Goal: Task Accomplishment & Management: Manage account settings

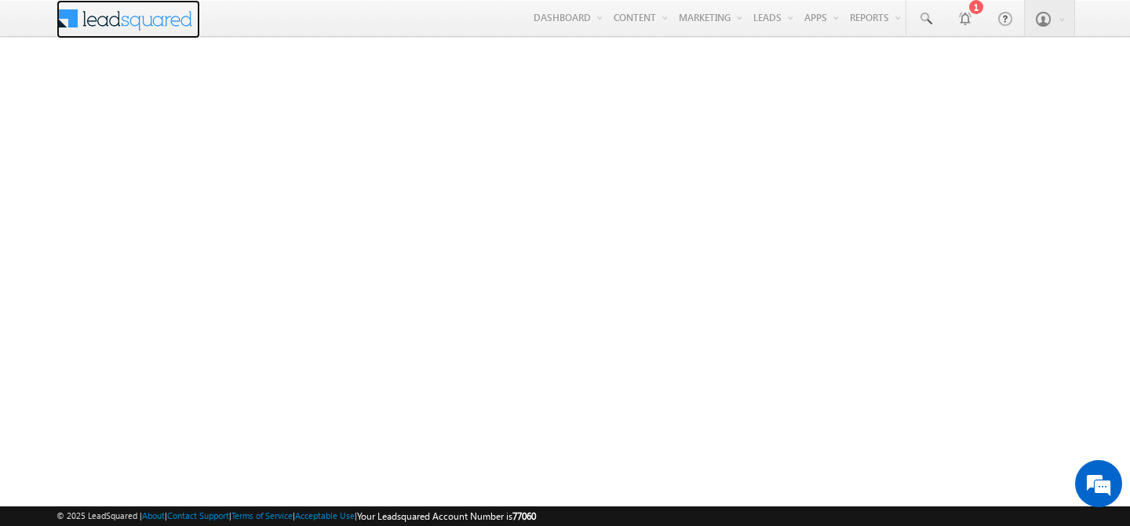
click at [101, 12] on span at bounding box center [135, 16] width 114 height 27
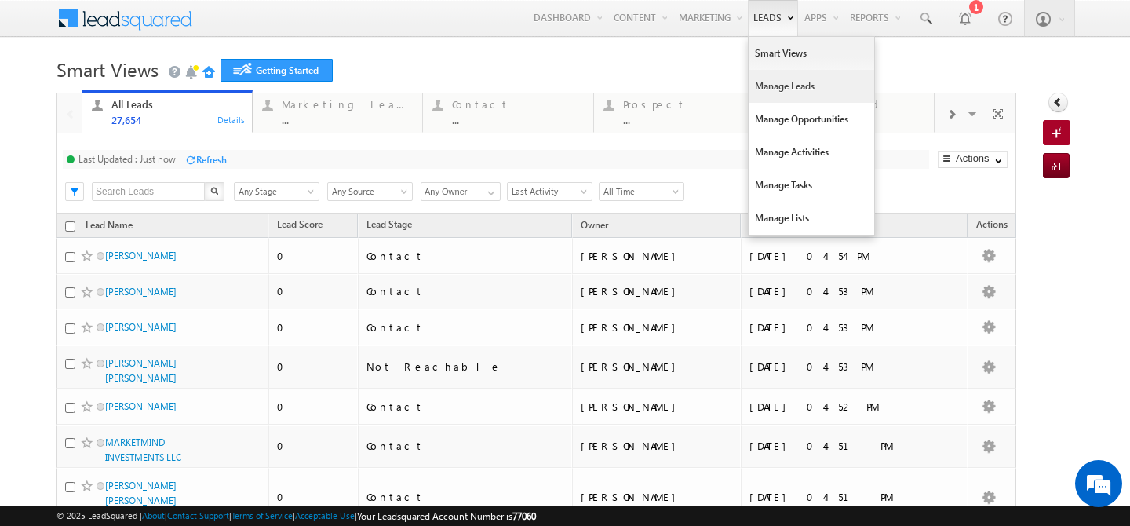
click at [749, 79] on link "Manage Leads" at bounding box center [812, 86] width 126 height 33
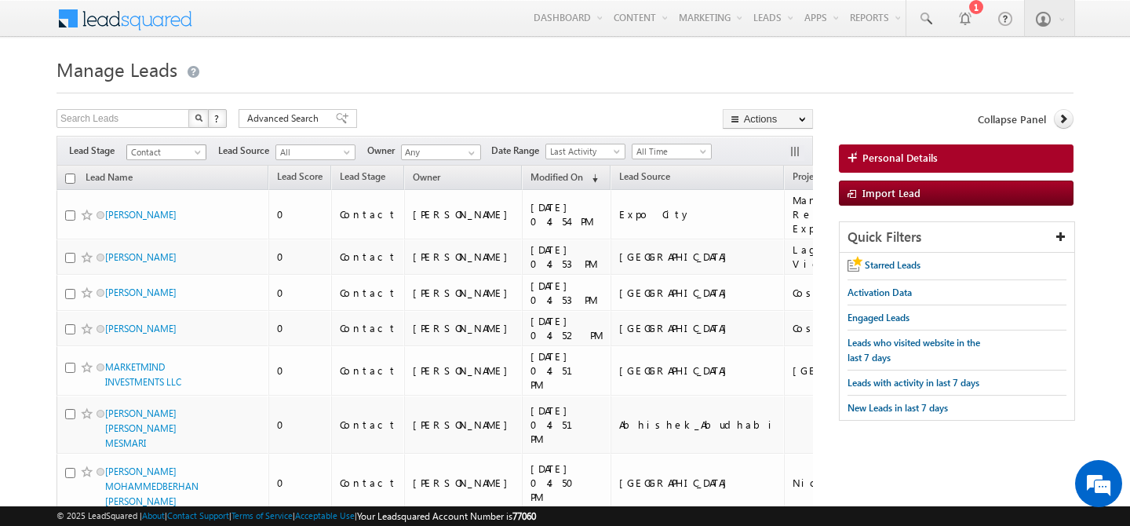
click at [169, 150] on span "Contact" at bounding box center [164, 152] width 75 height 14
click at [153, 183] on link "Contact" at bounding box center [166, 184] width 79 height 14
click at [470, 151] on span at bounding box center [471, 153] width 13 height 13
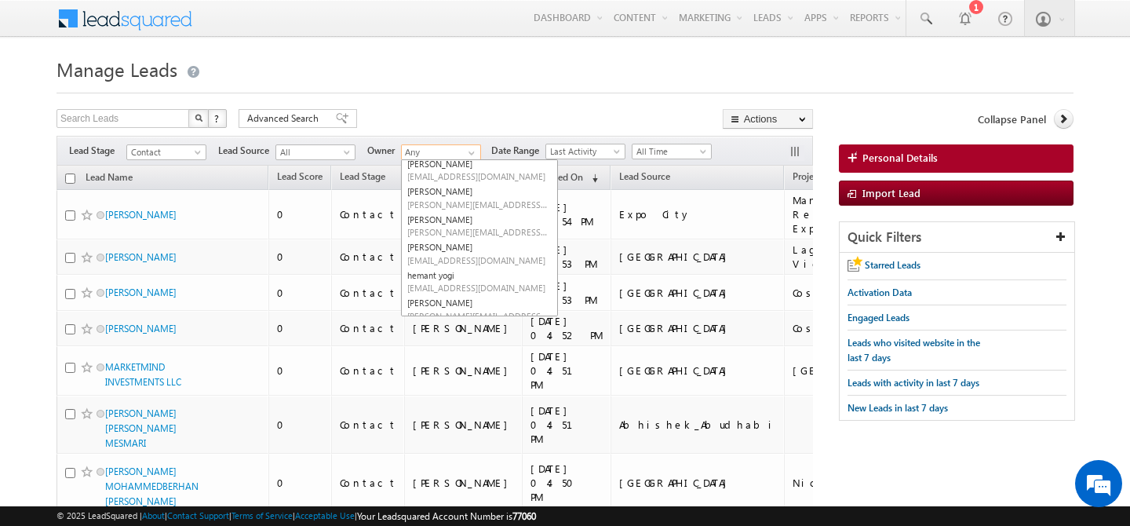
scroll to position [211, 0]
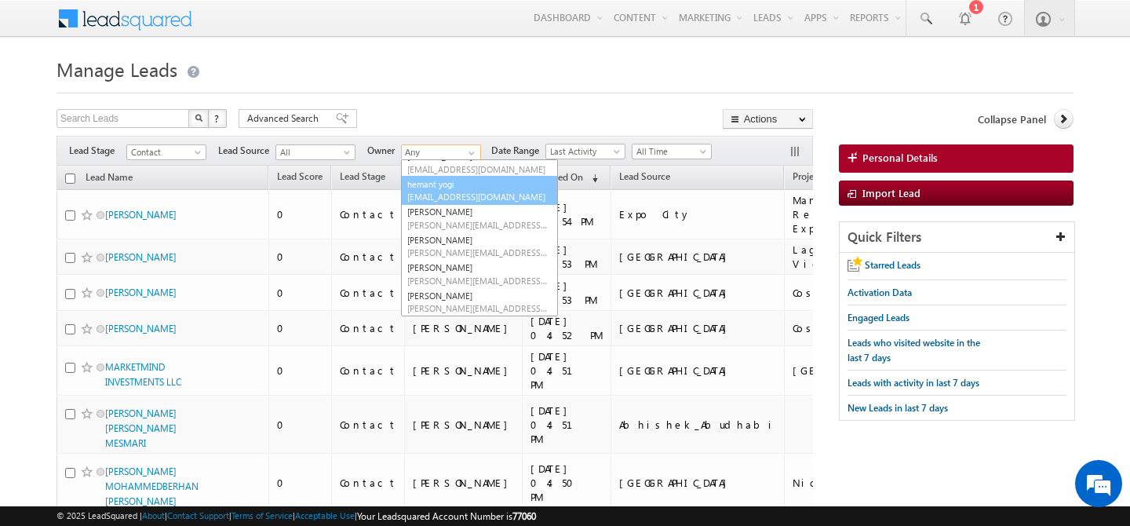
click at [445, 190] on link "hemant yogi hemant.yogi@indglobal.ae" at bounding box center [479, 191] width 157 height 30
type input "hemant yogi"
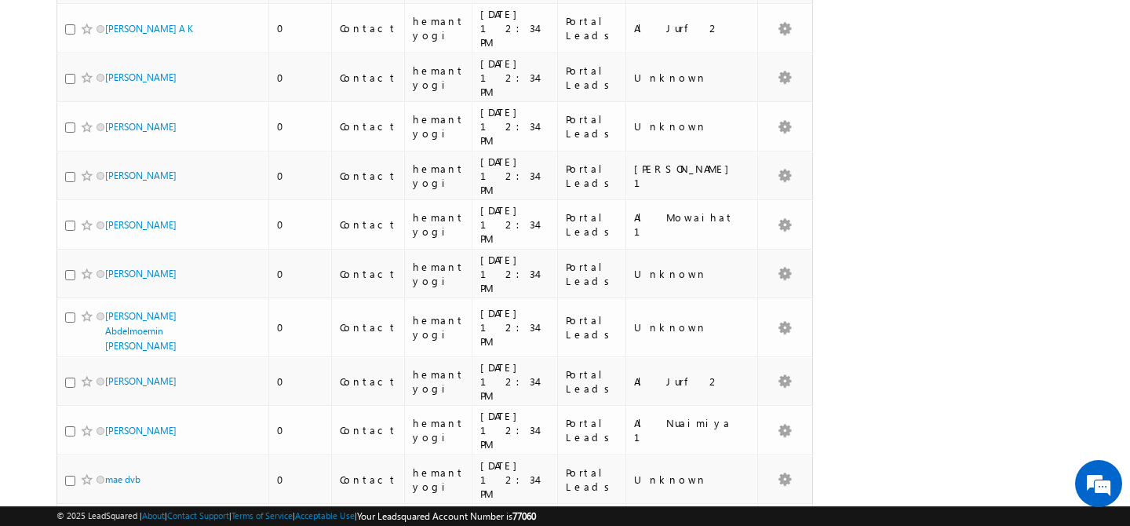
scroll to position [1583, 0]
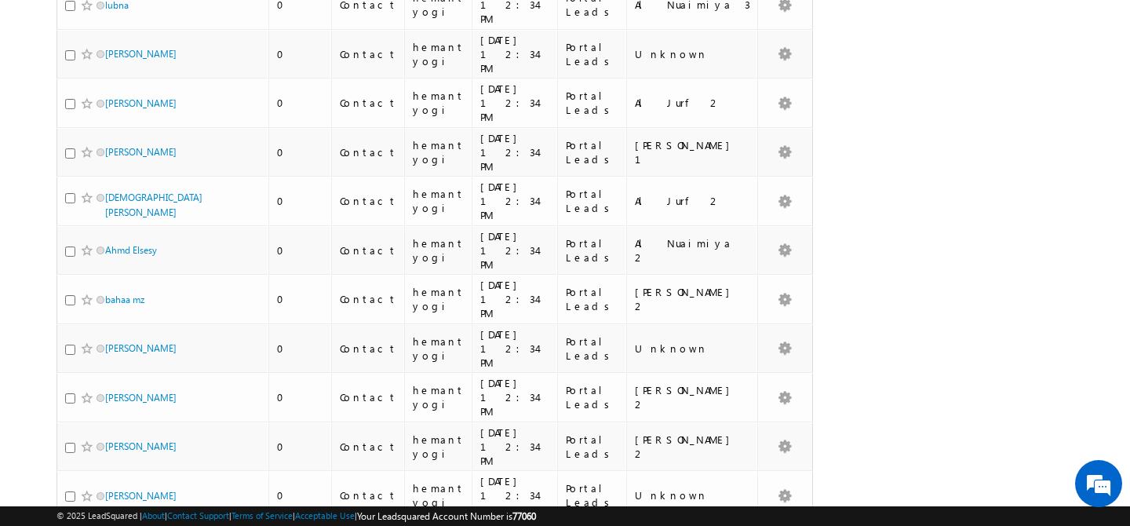
scroll to position [1577, 0]
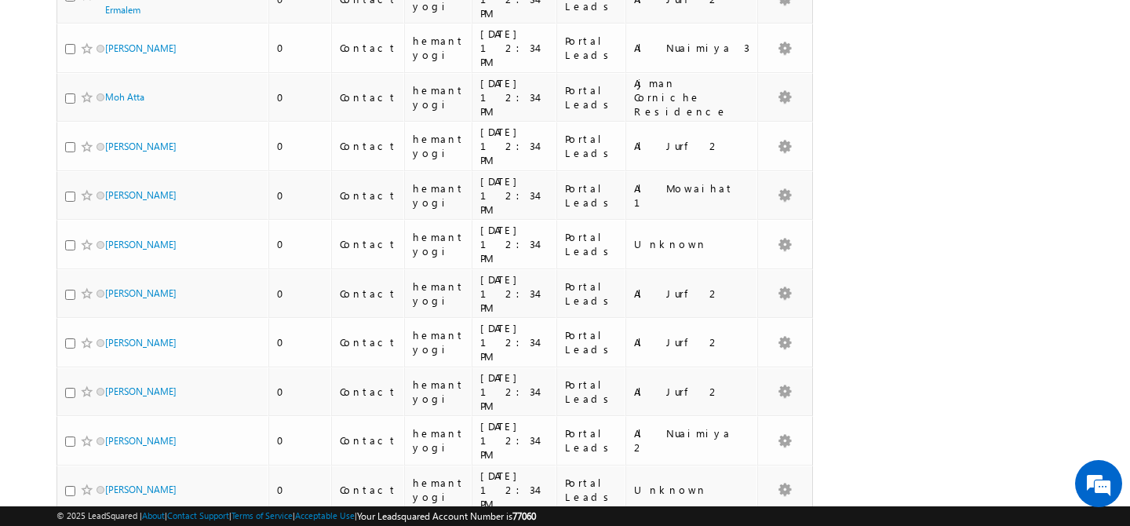
scroll to position [6964, 0]
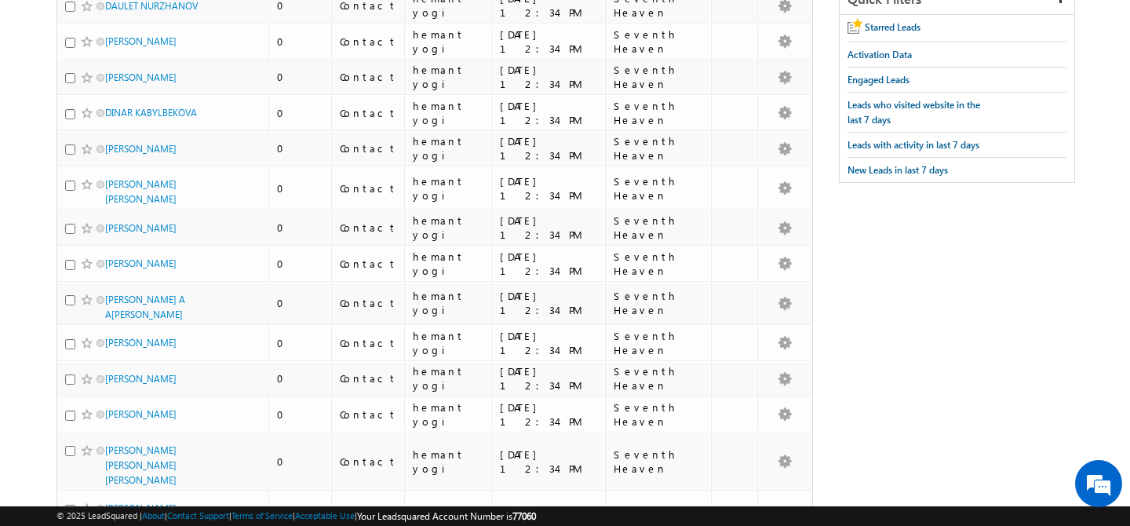
scroll to position [0, 0]
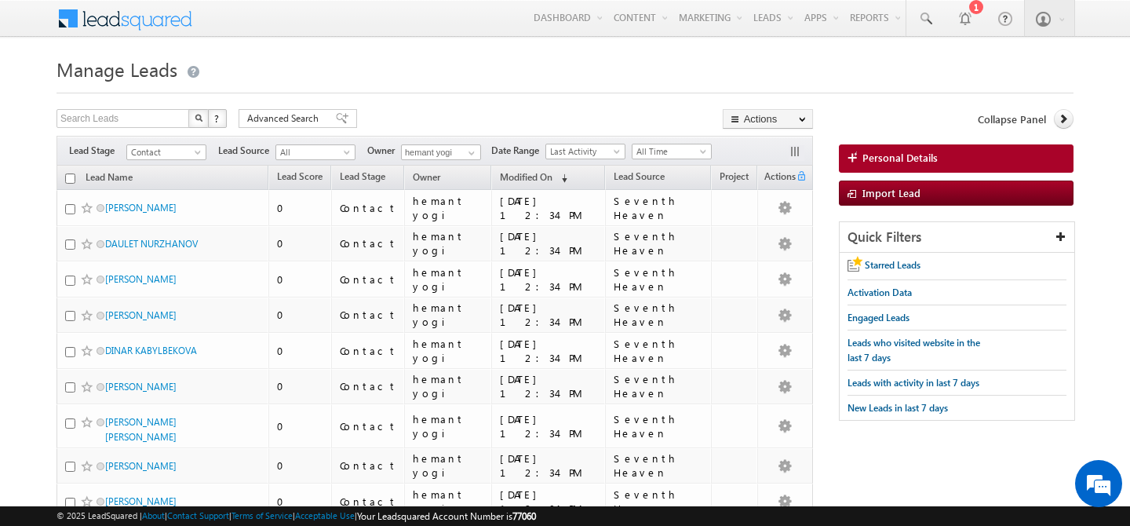
click at [71, 183] on input "checkbox" at bounding box center [70, 178] width 10 height 10
checkbox input "true"
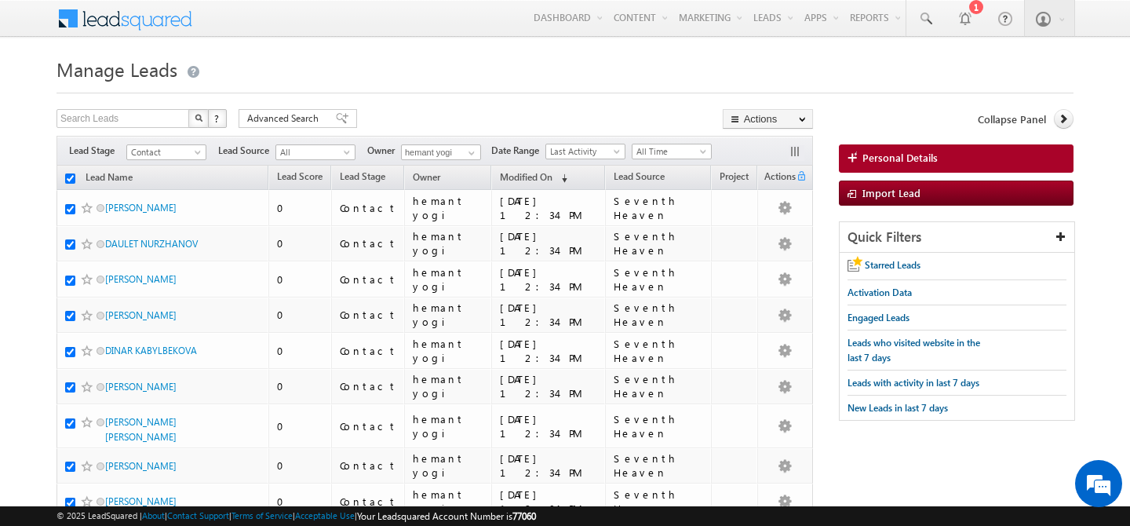
checkbox input "true"
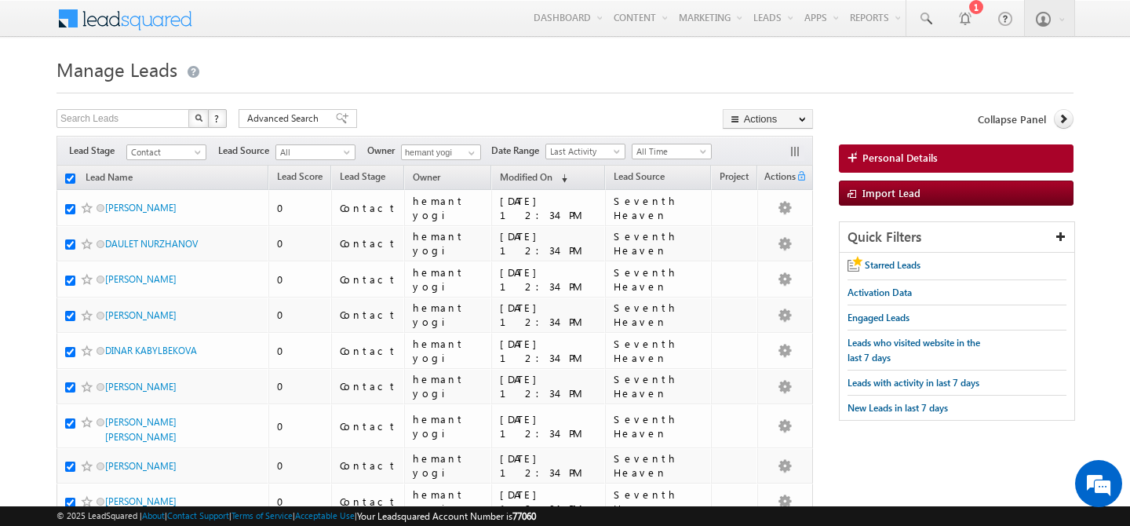
checkbox input "true"
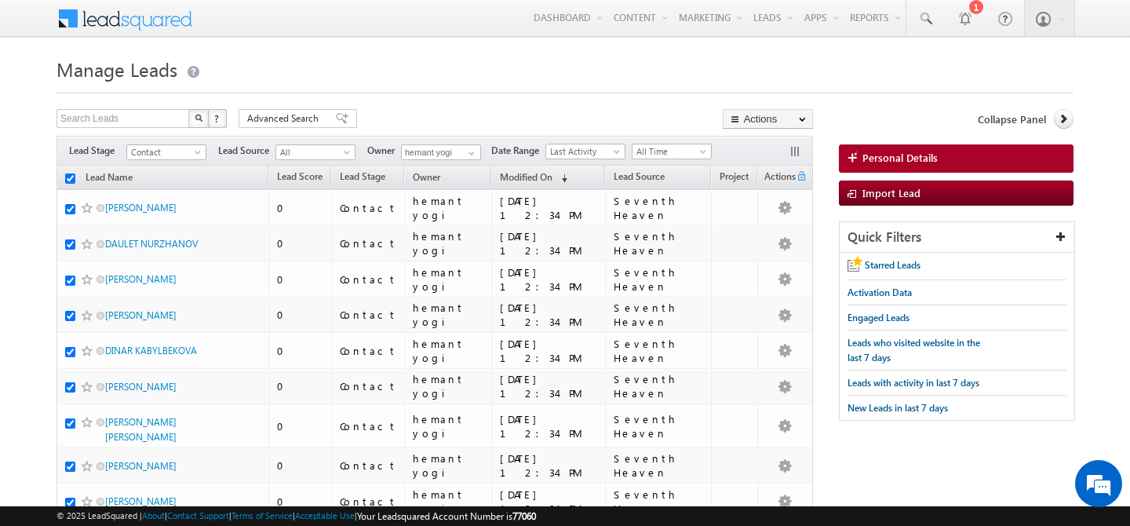
checkbox input "true"
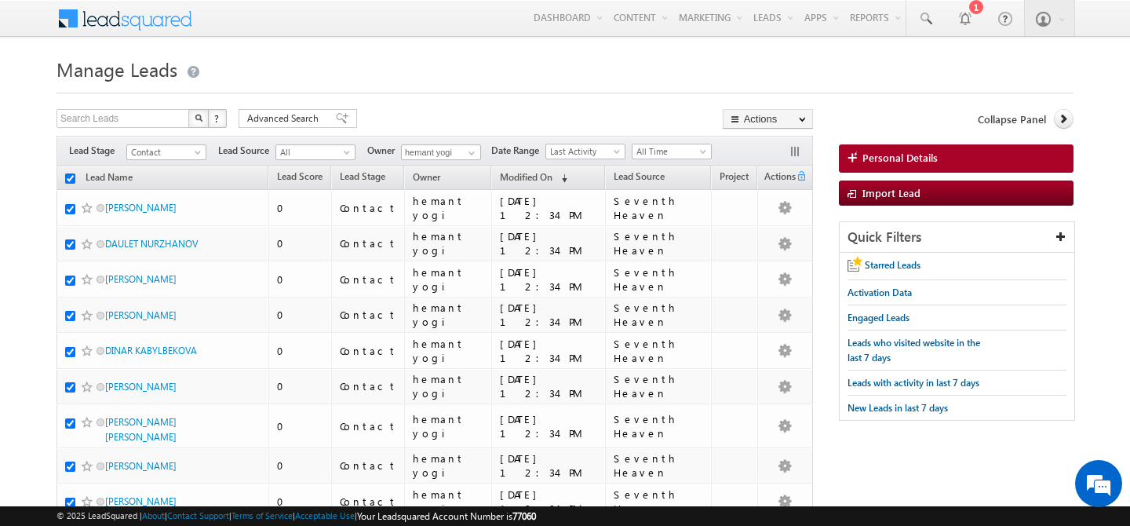
checkbox input "true"
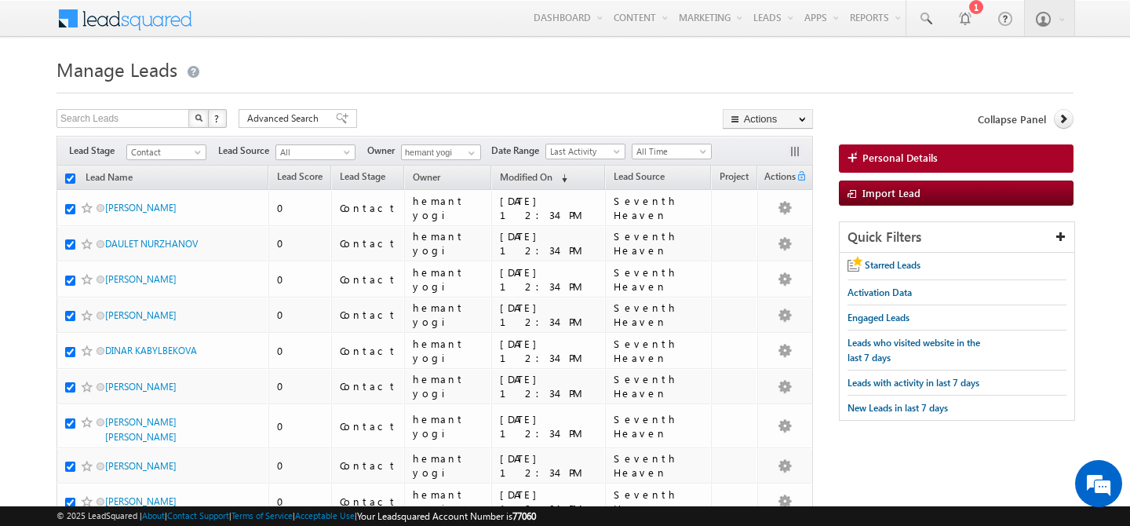
checkbox input "true"
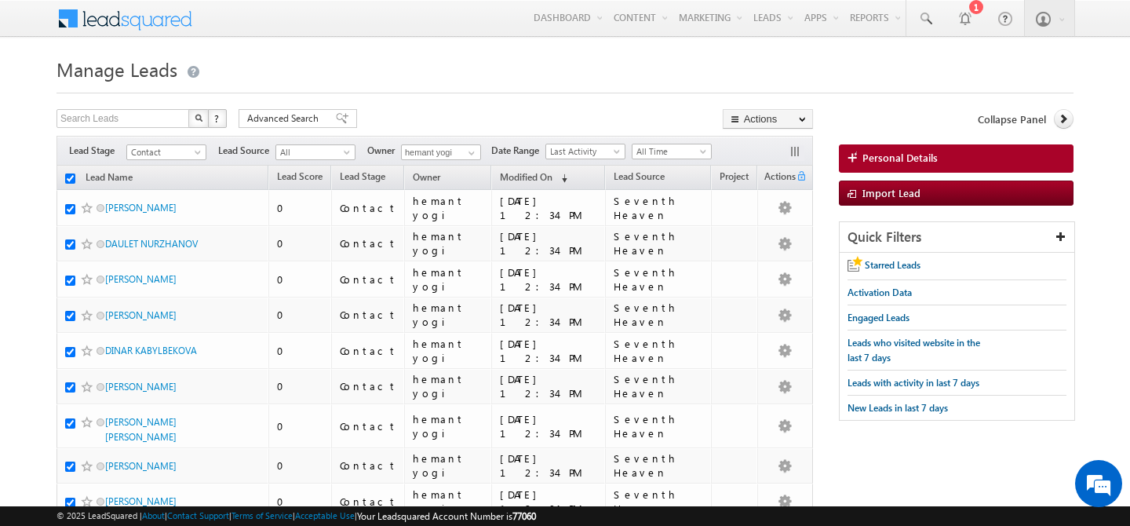
checkbox input "true"
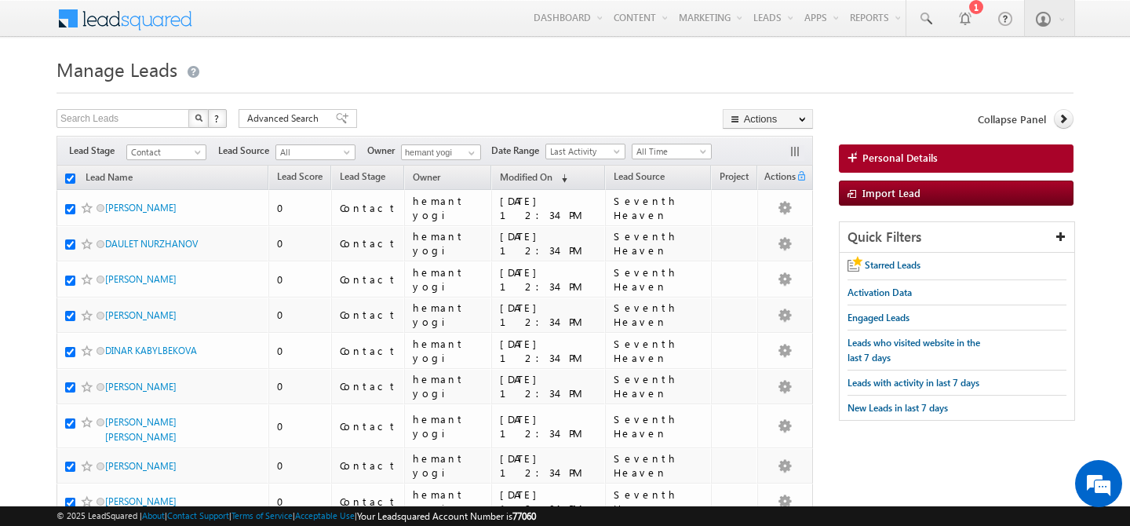
checkbox input "true"
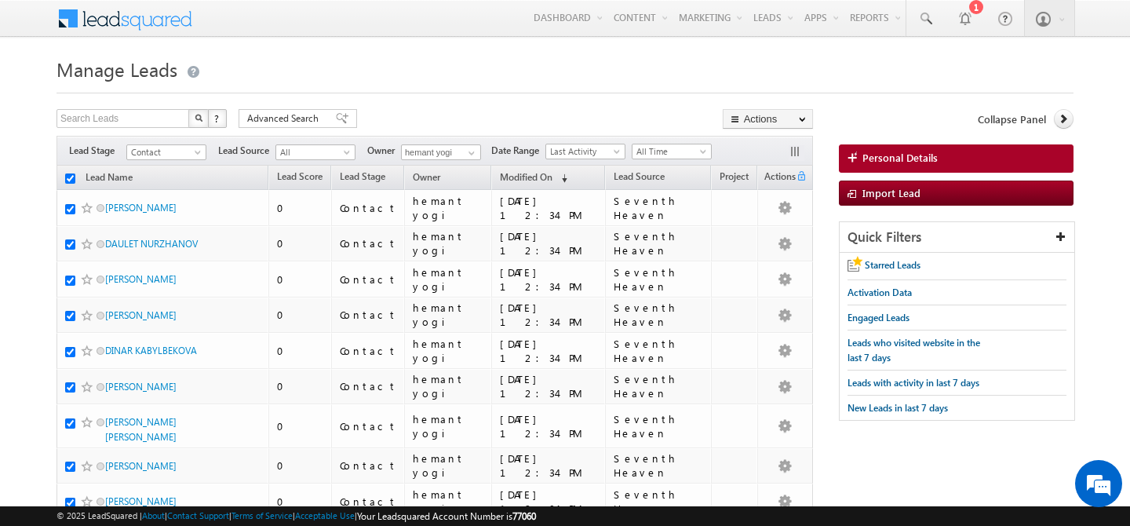
checkbox input "true"
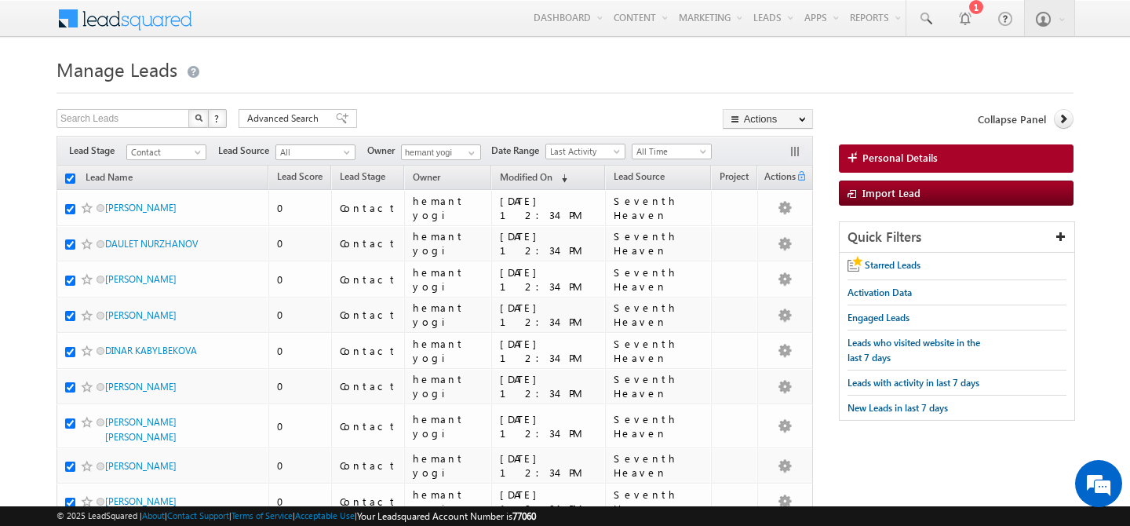
checkbox input "true"
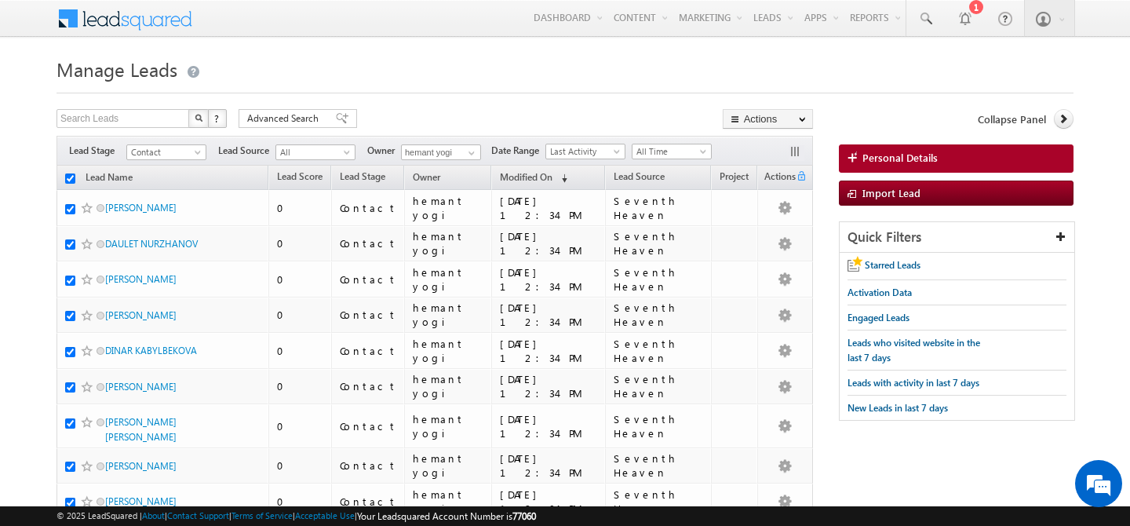
checkbox input "true"
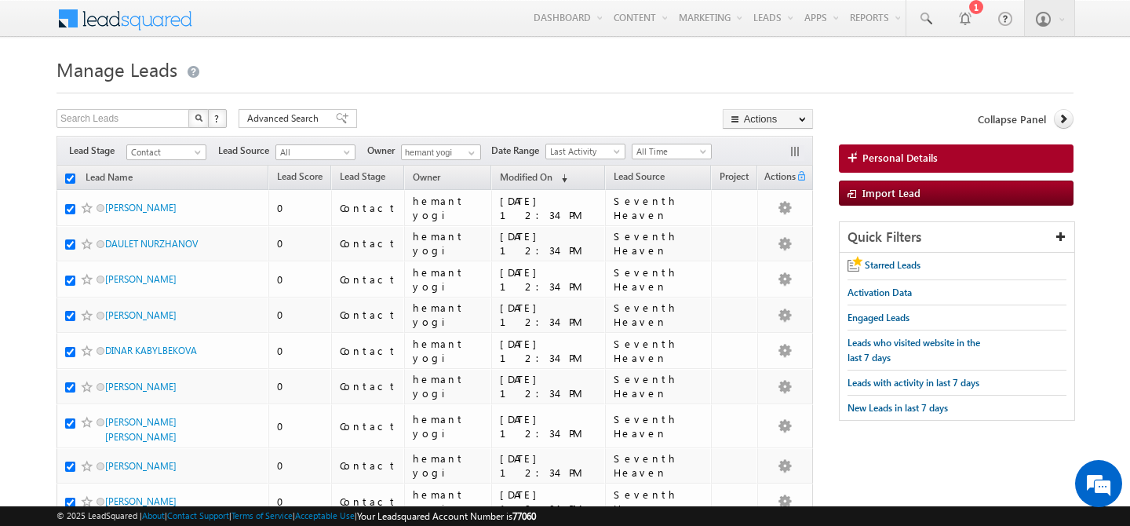
checkbox input "true"
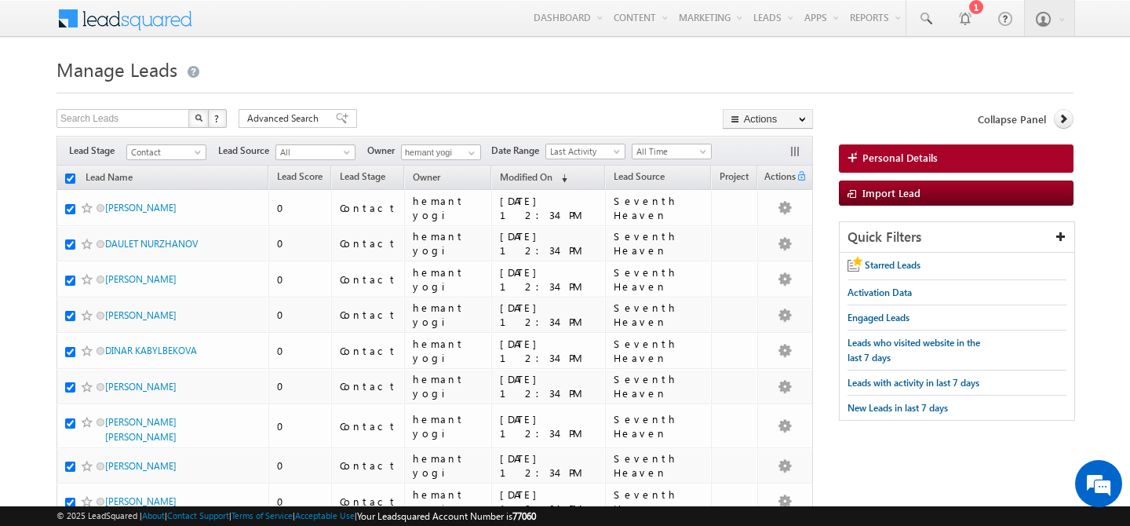
checkbox input "true"
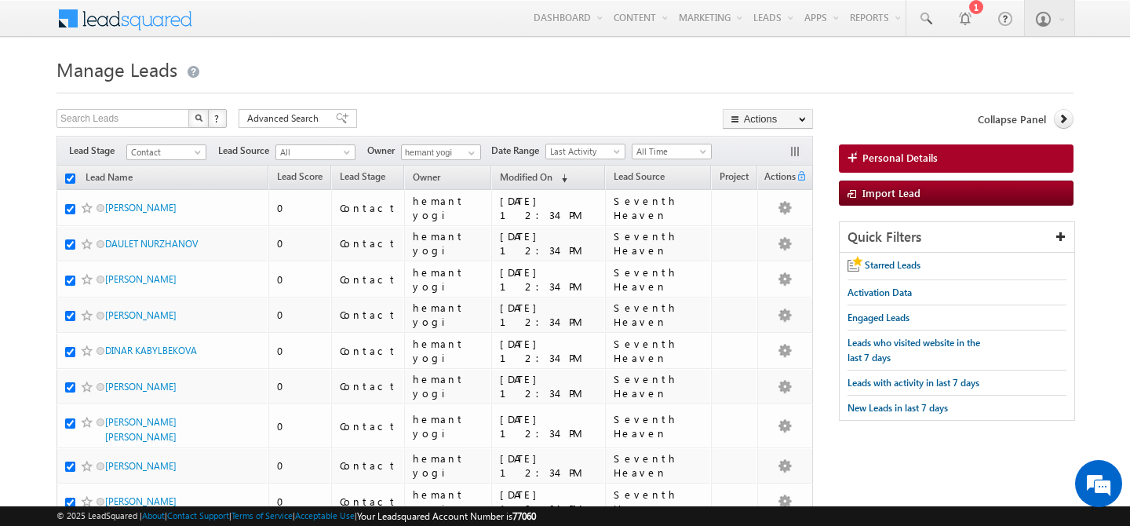
checkbox input "true"
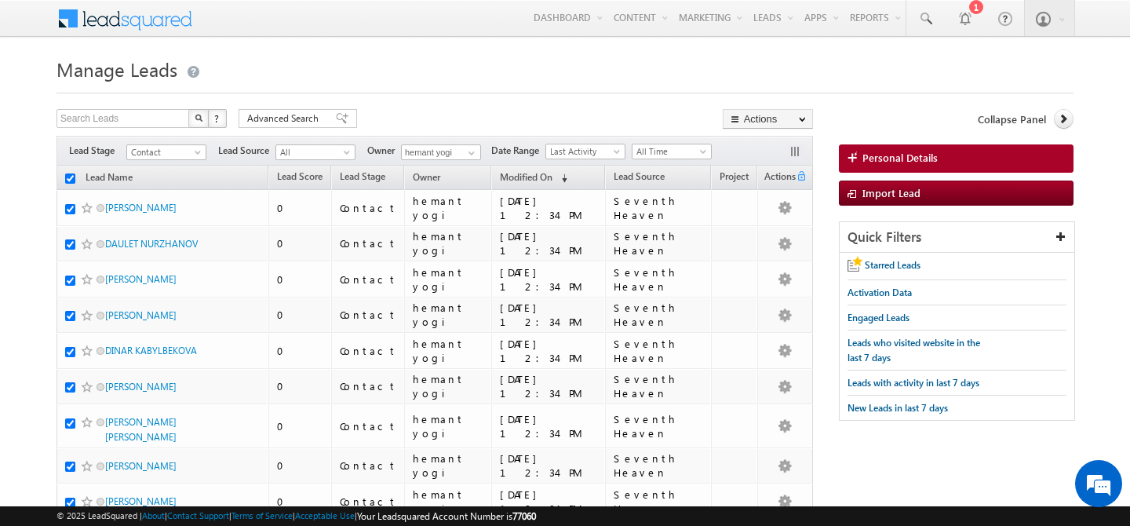
checkbox input "true"
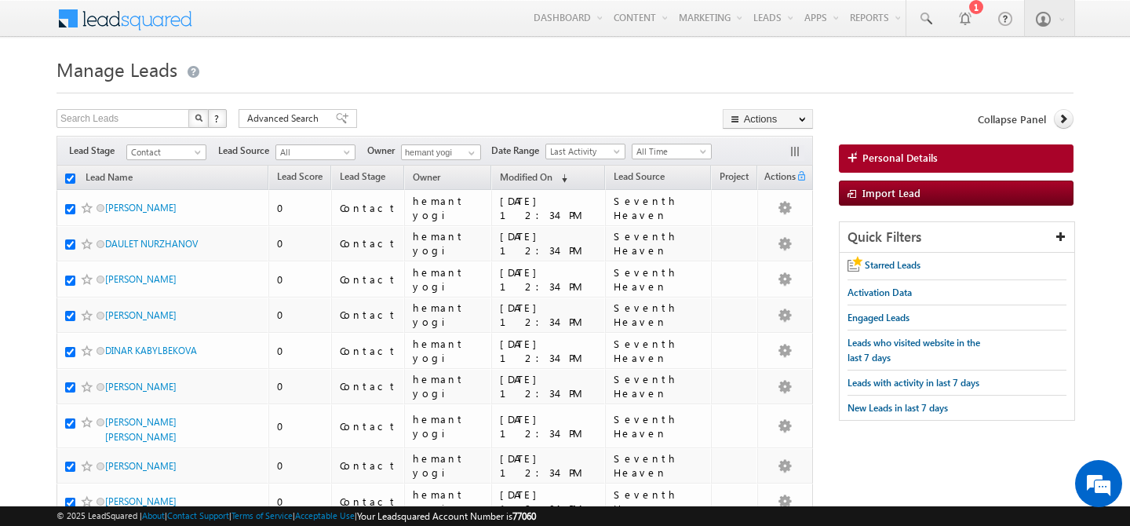
checkbox input "true"
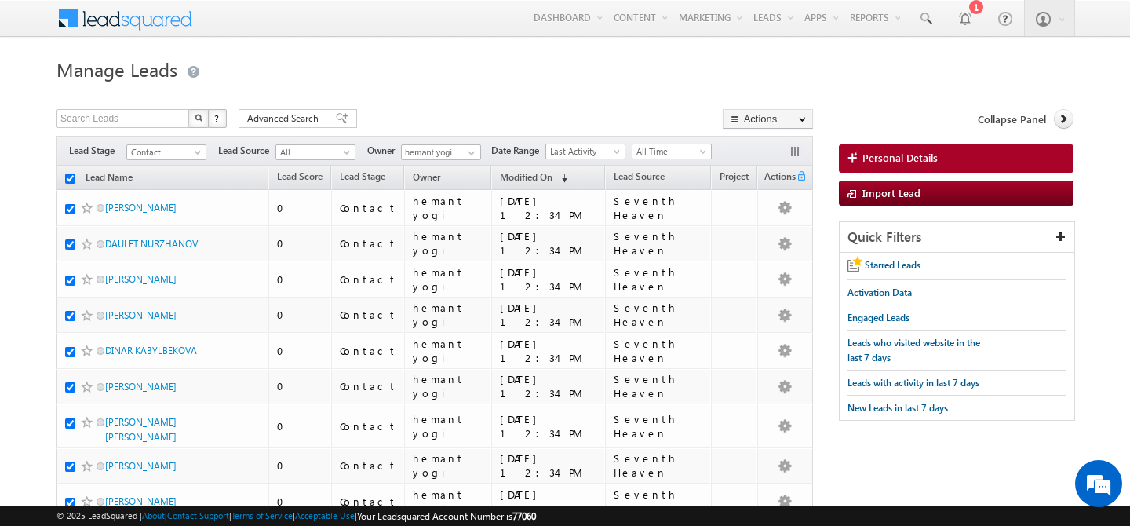
checkbox input "true"
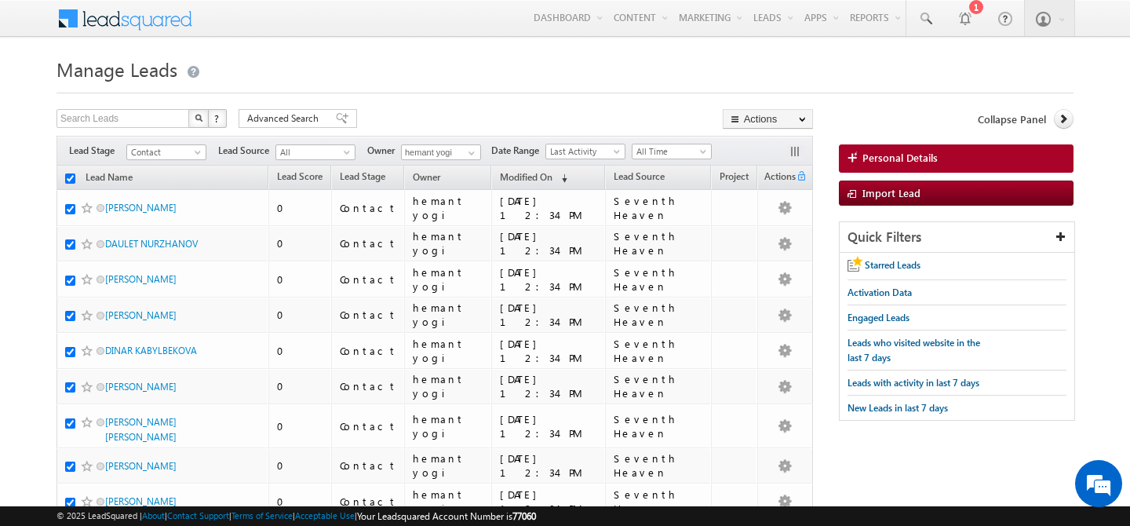
checkbox input "true"
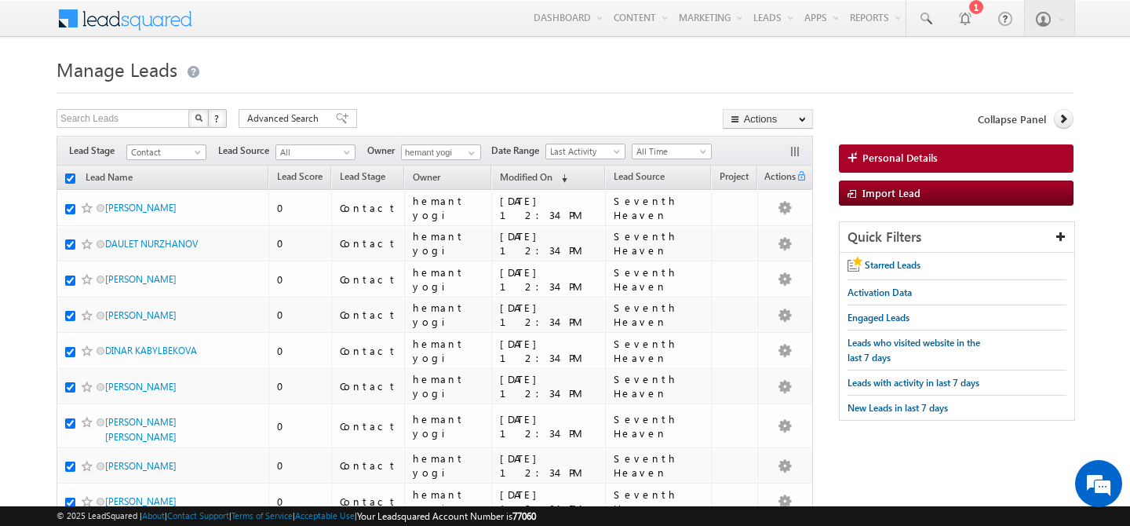
checkbox input "true"
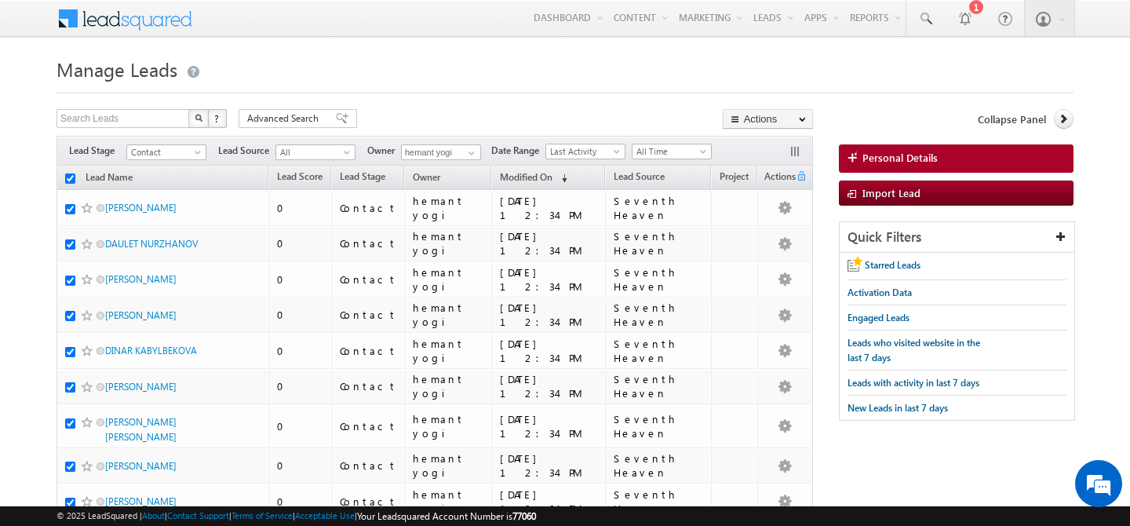
checkbox input "true"
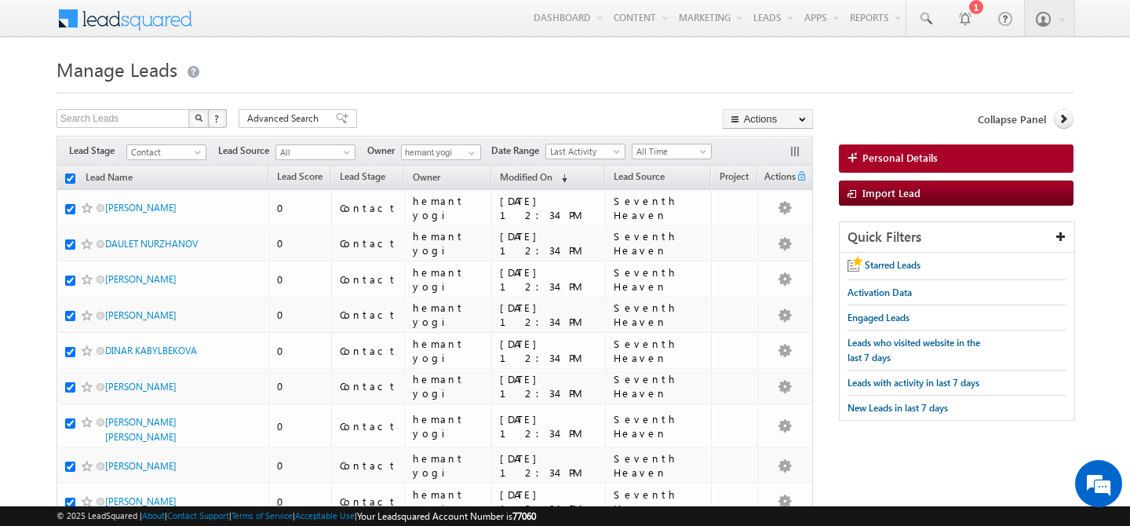
checkbox input "true"
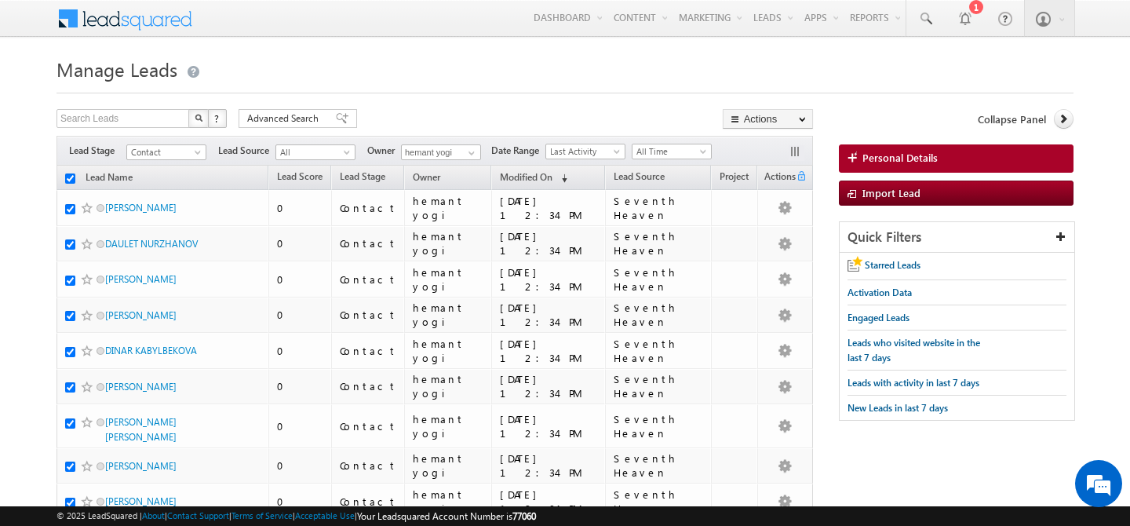
checkbox input "true"
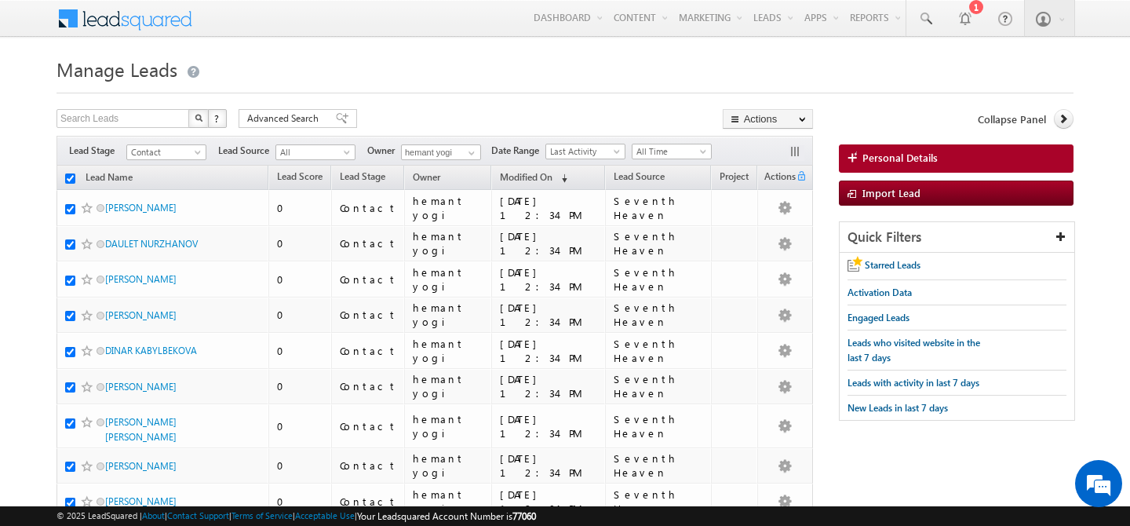
checkbox input "true"
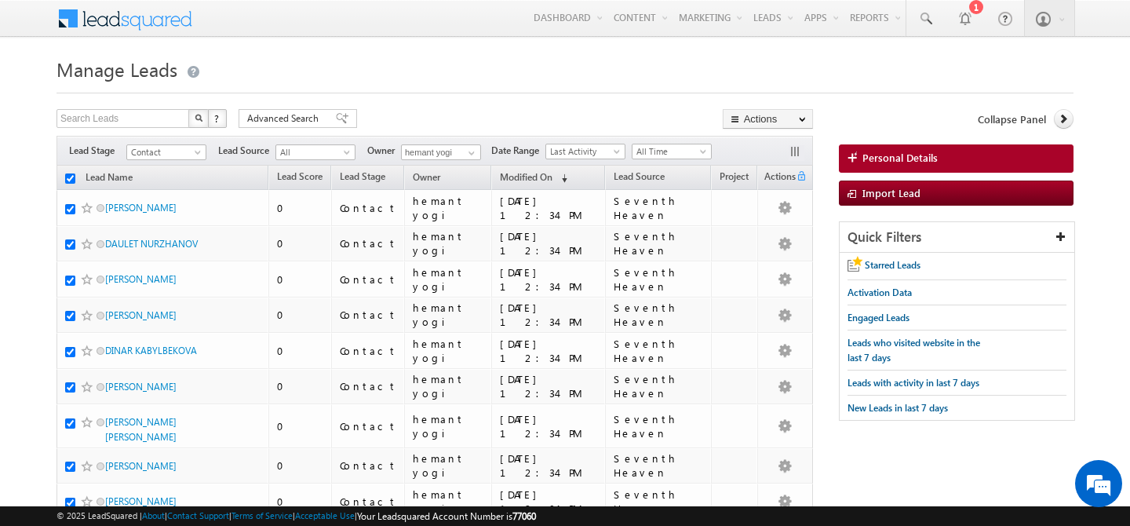
checkbox input "true"
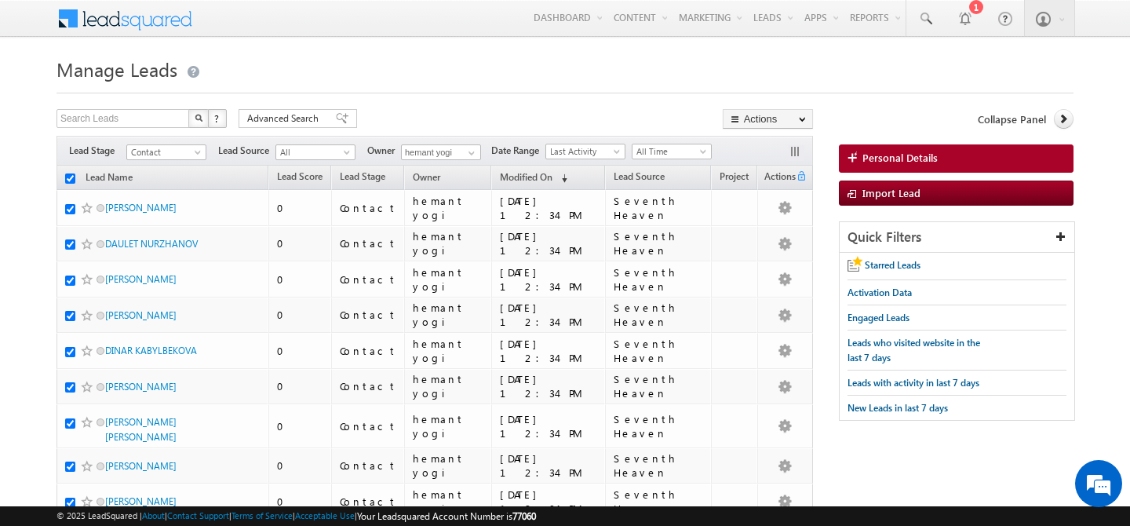
checkbox input "true"
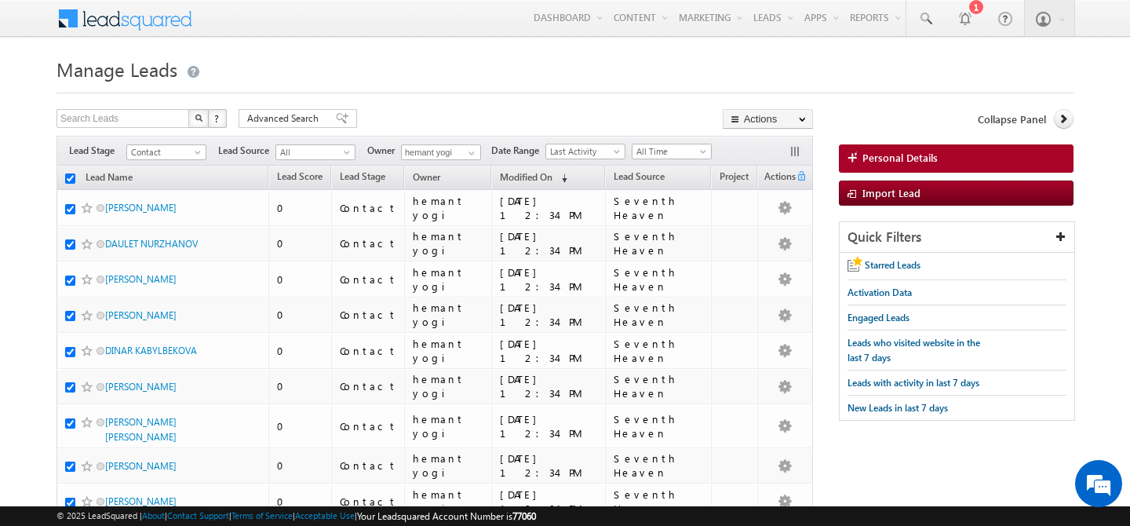
checkbox input "true"
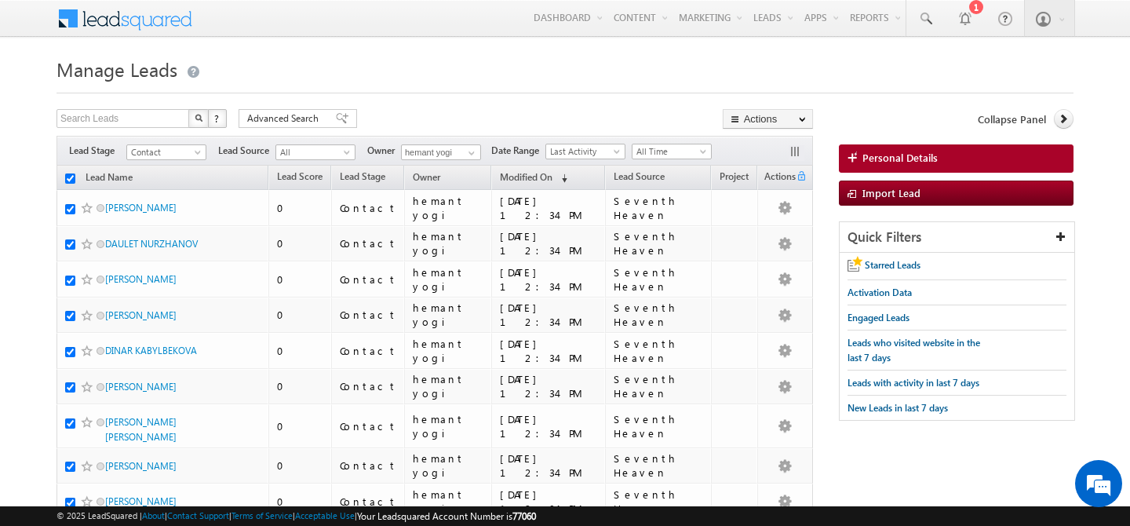
checkbox input "true"
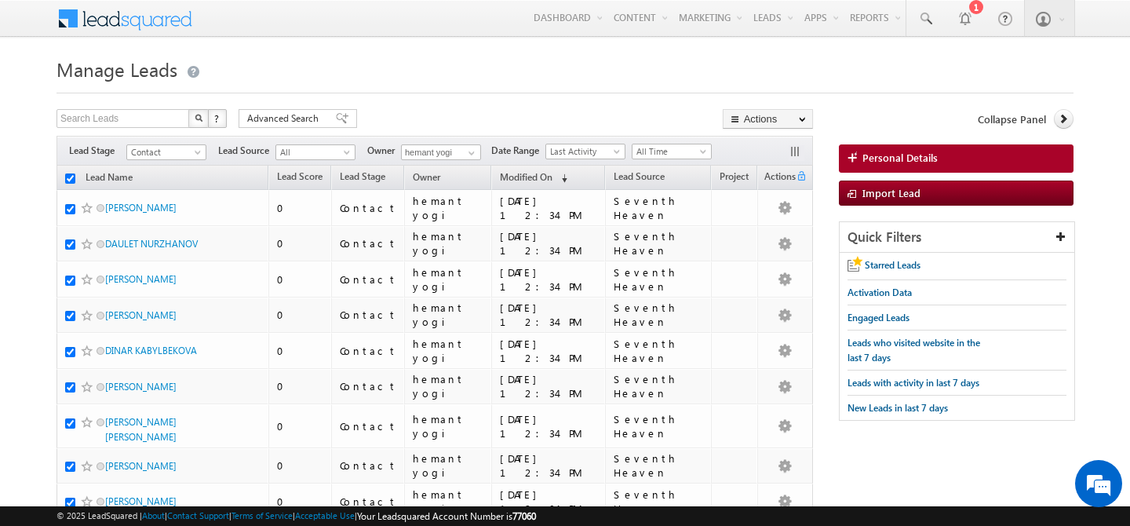
checkbox input "true"
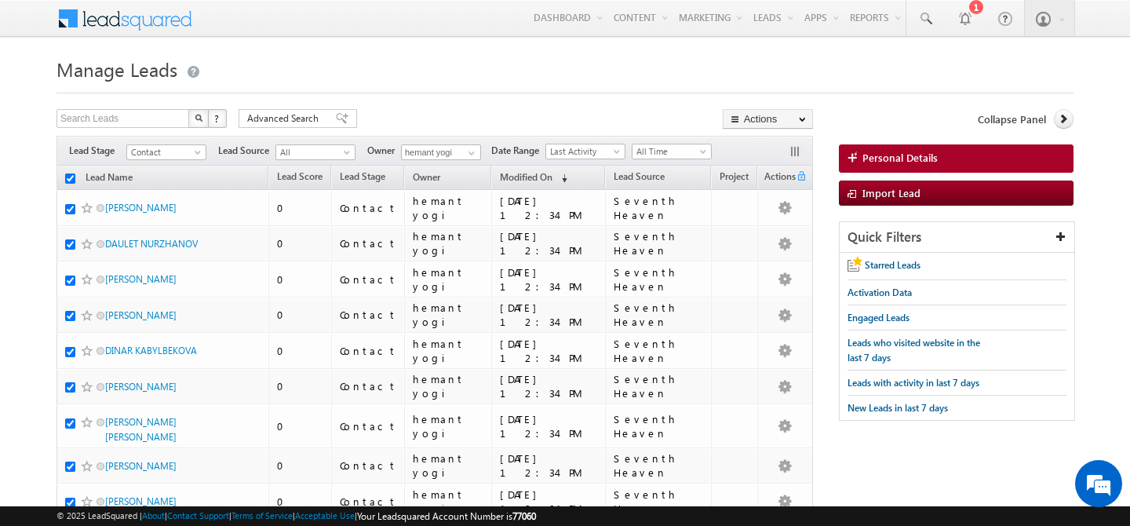
checkbox input "true"
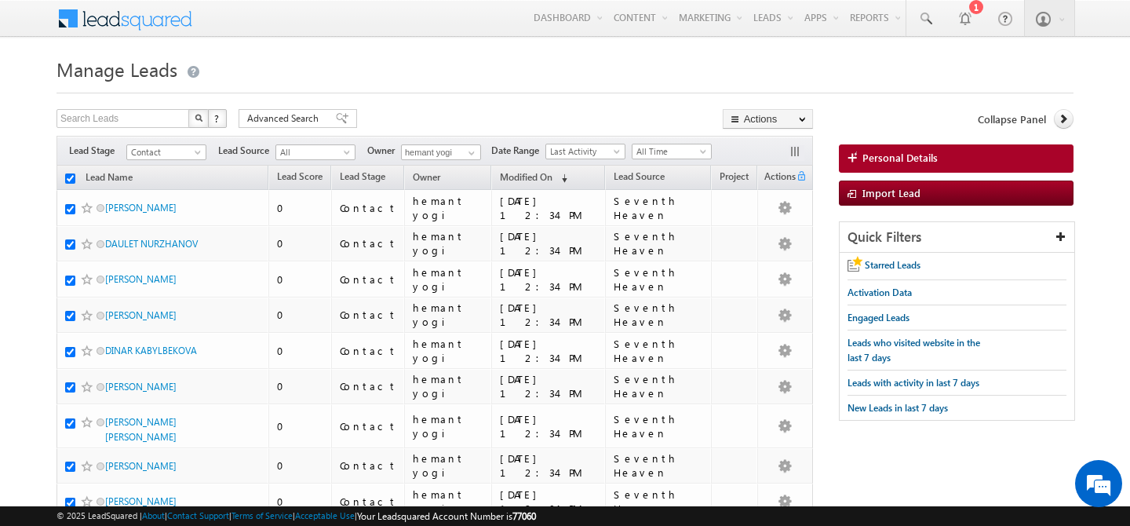
checkbox input "true"
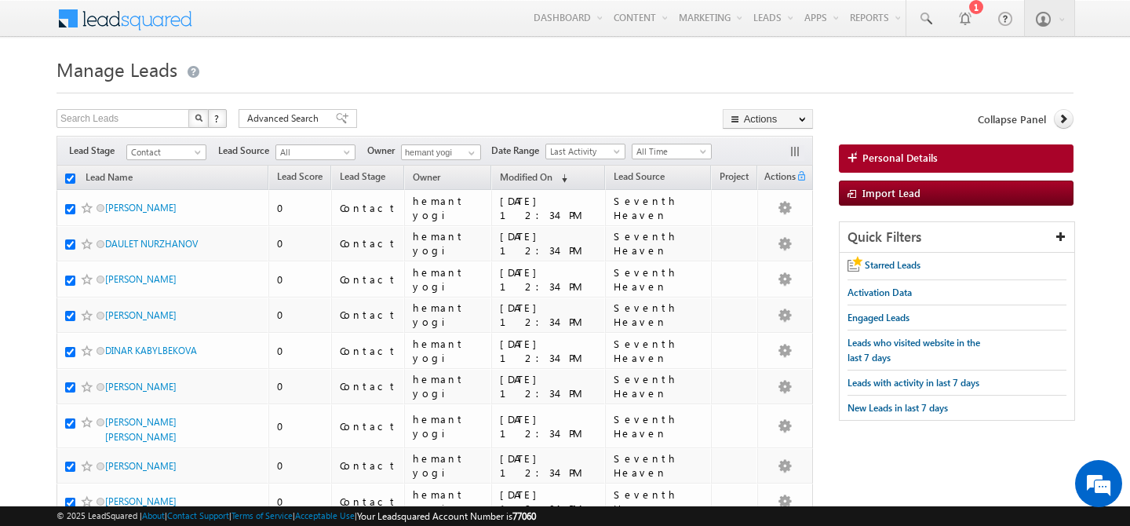
checkbox input "true"
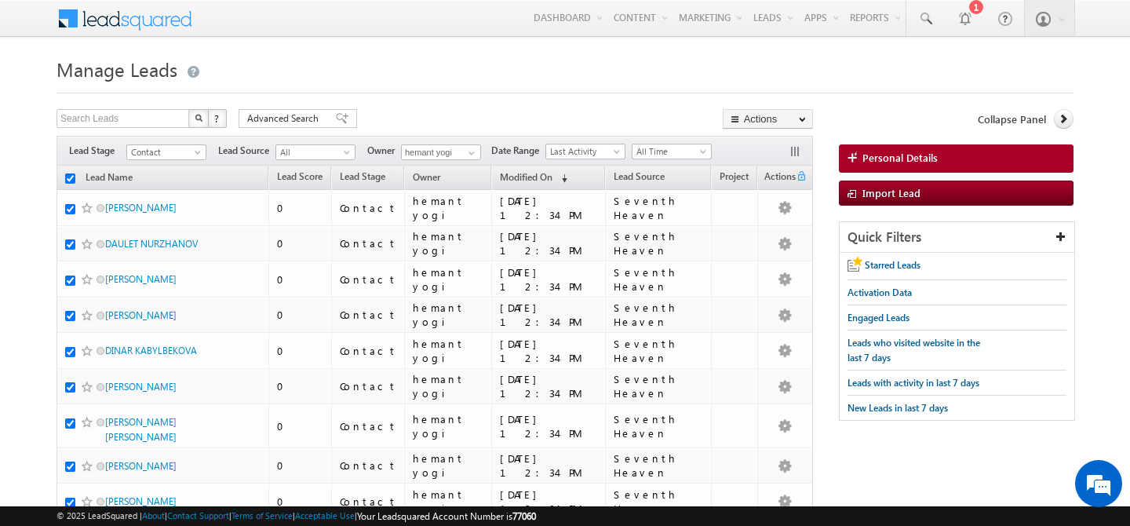
checkbox input "true"
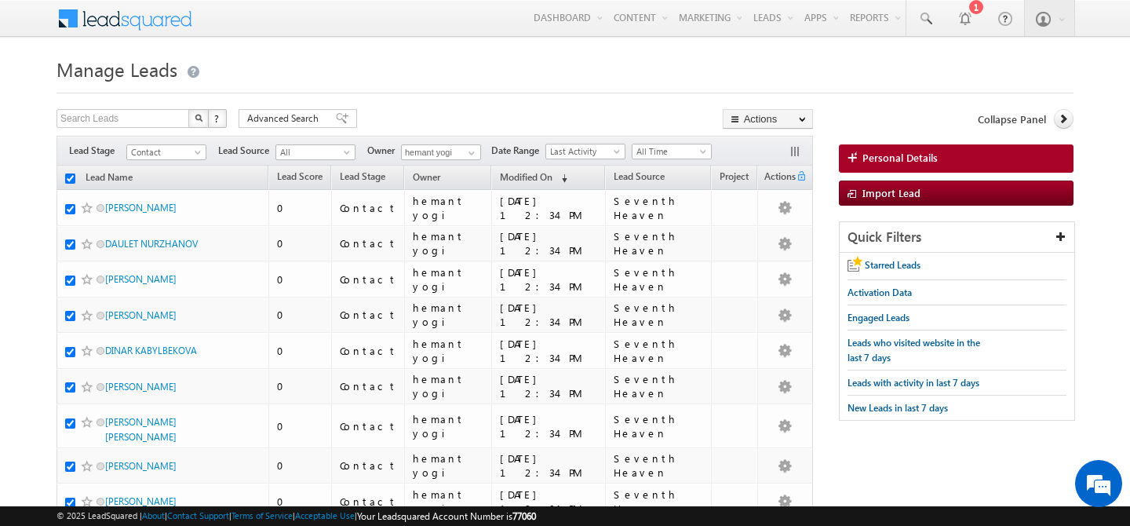
checkbox input "true"
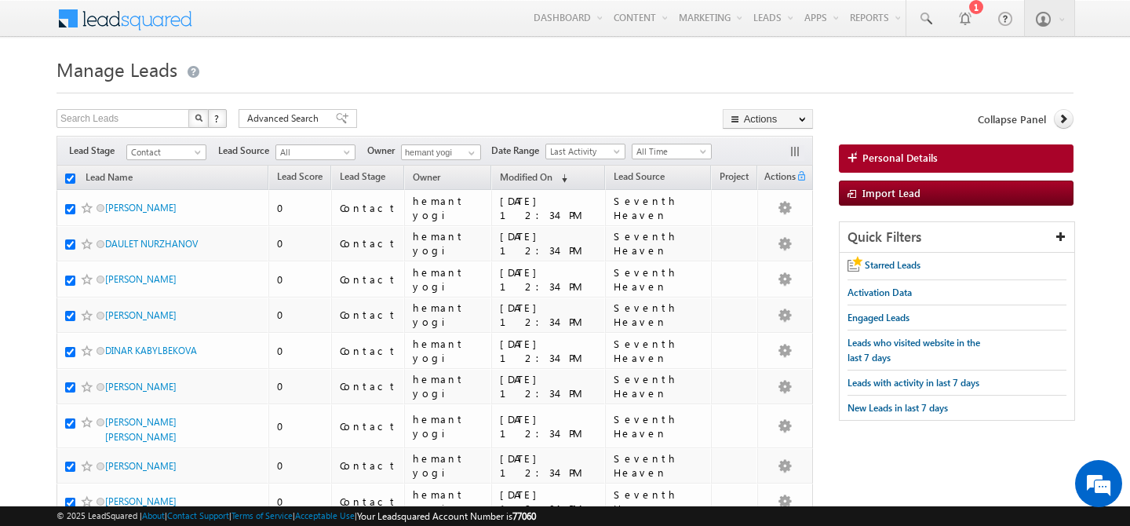
checkbox input "true"
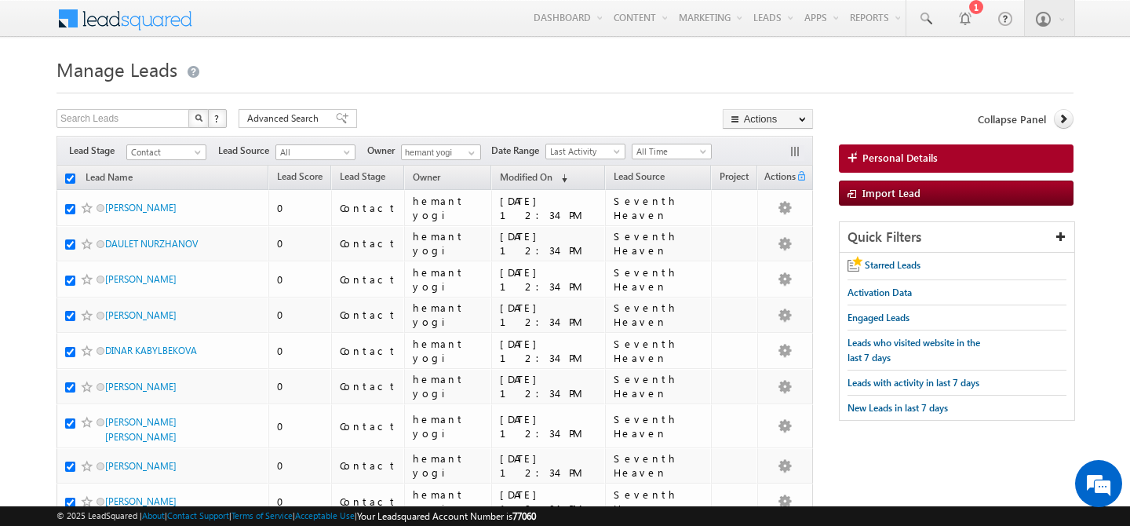
checkbox input "true"
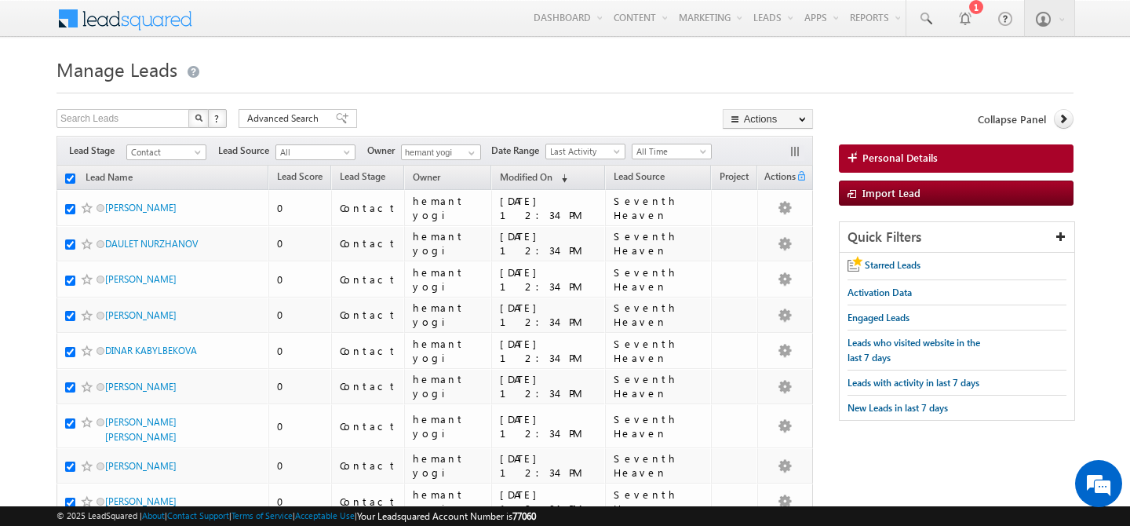
checkbox input "true"
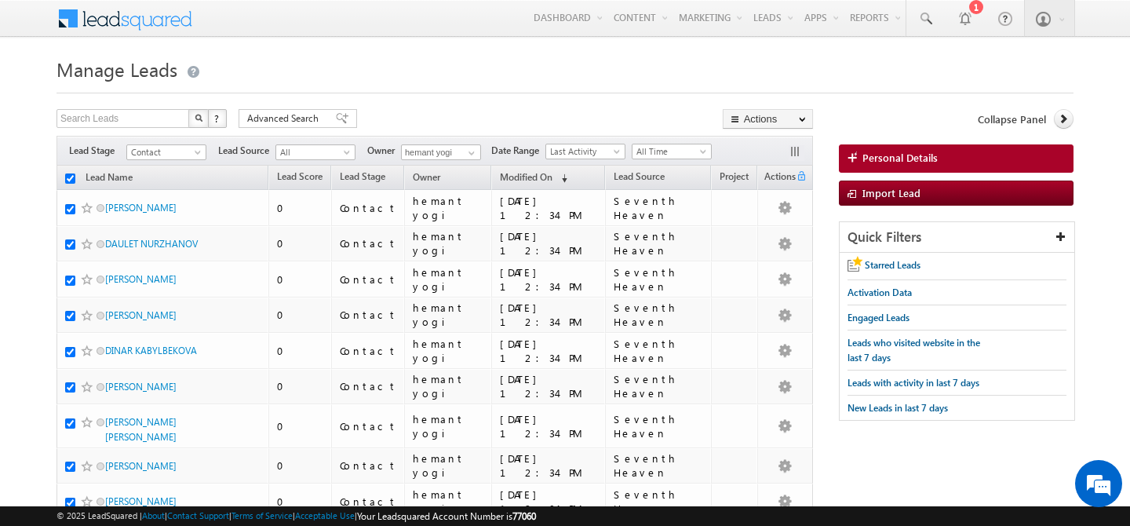
checkbox input "true"
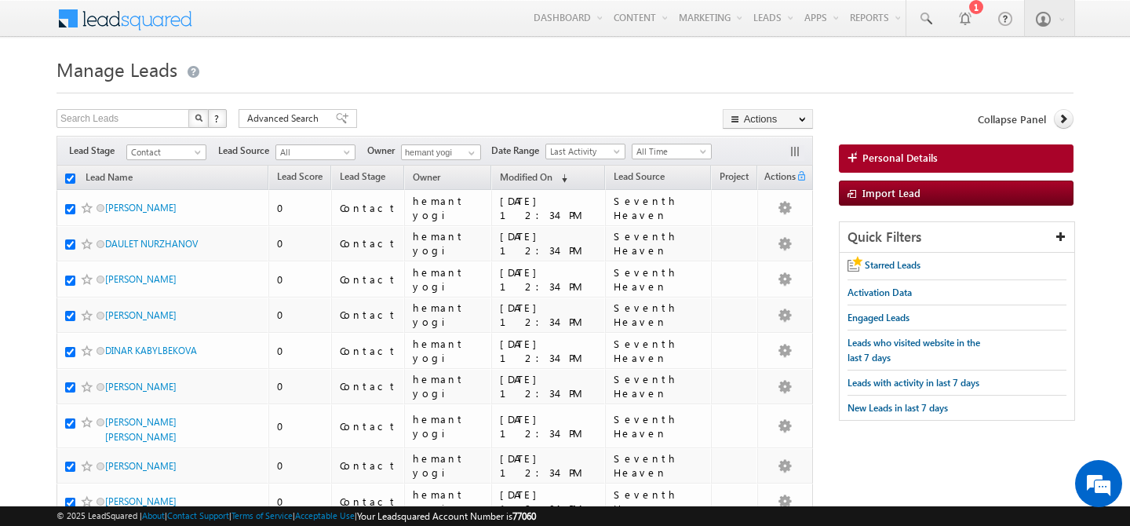
checkbox input "true"
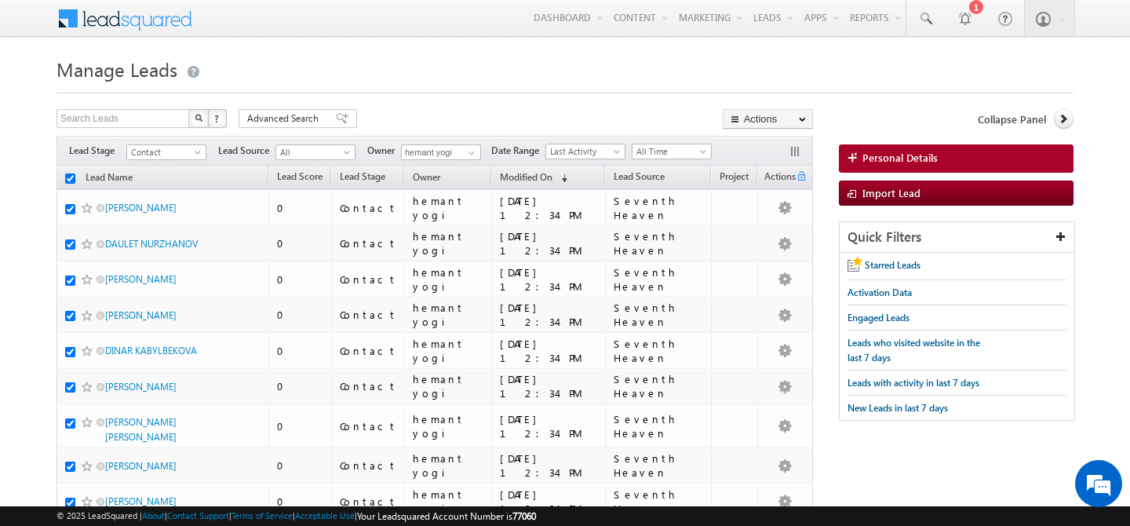
checkbox input "true"
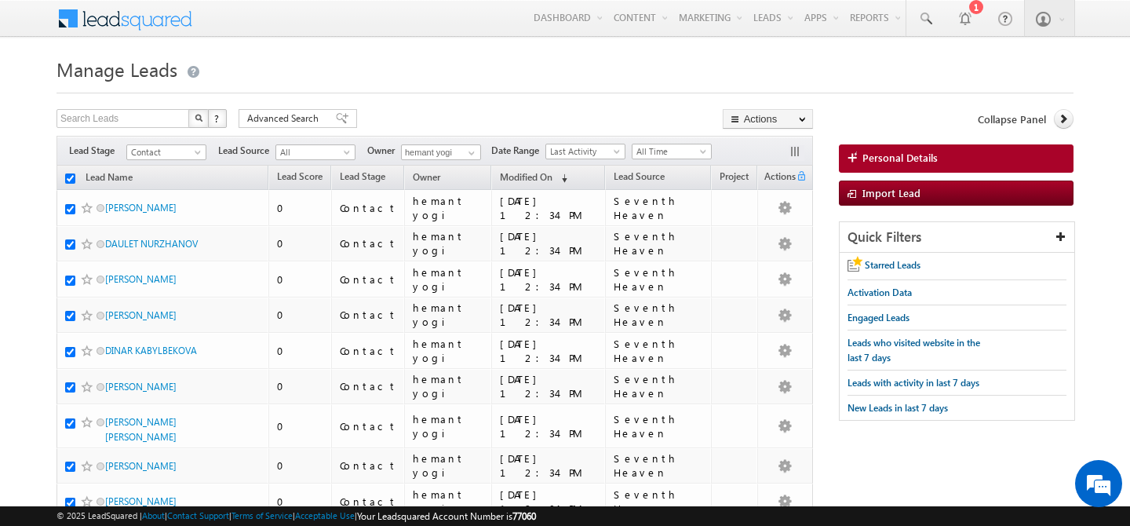
checkbox input "true"
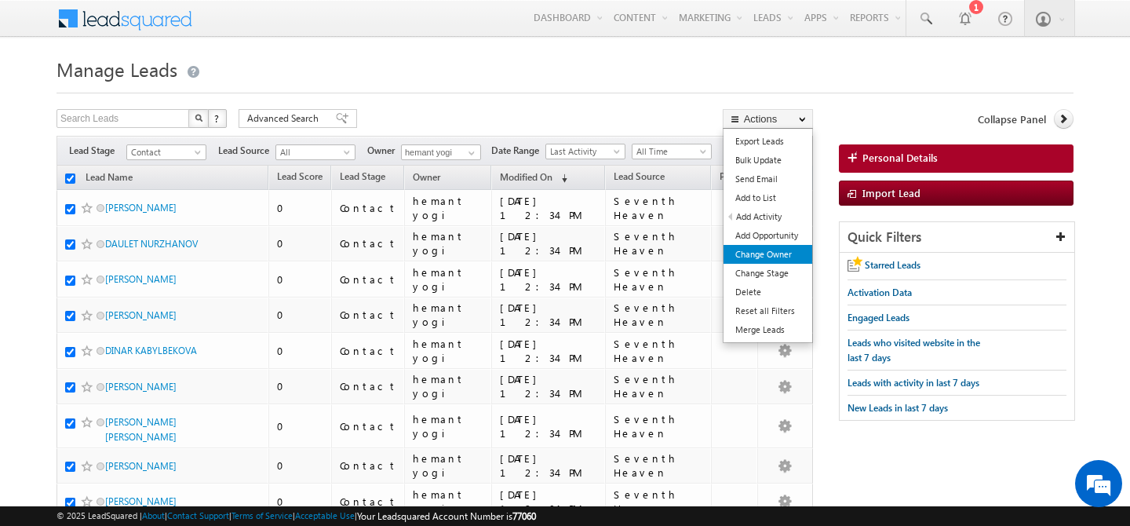
click at [777, 255] on link "Change Owner" at bounding box center [768, 254] width 89 height 19
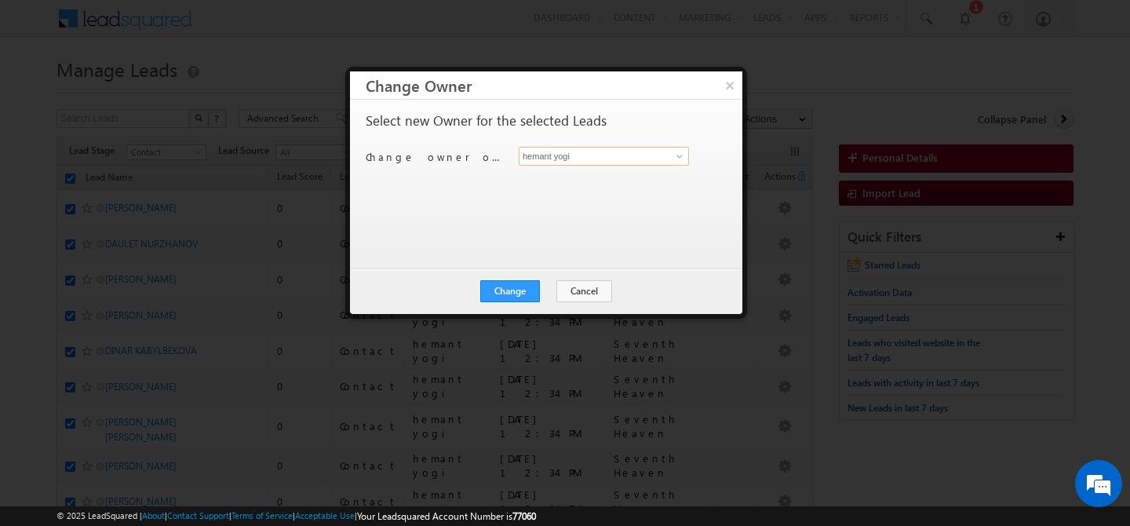
click at [580, 155] on input "hemant yogi" at bounding box center [604, 156] width 170 height 19
click at [529, 190] on span "faisal.khan@indglobal.ae" at bounding box center [595, 187] width 141 height 12
click at [511, 288] on button "Change" at bounding box center [510, 291] width 60 height 22
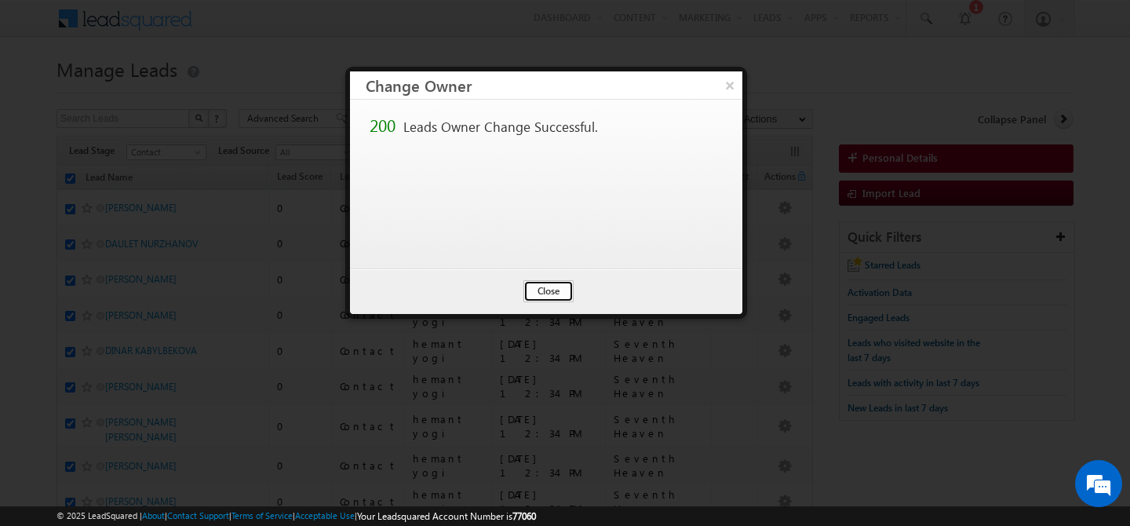
click at [544, 297] on button "Close" at bounding box center [548, 291] width 50 height 22
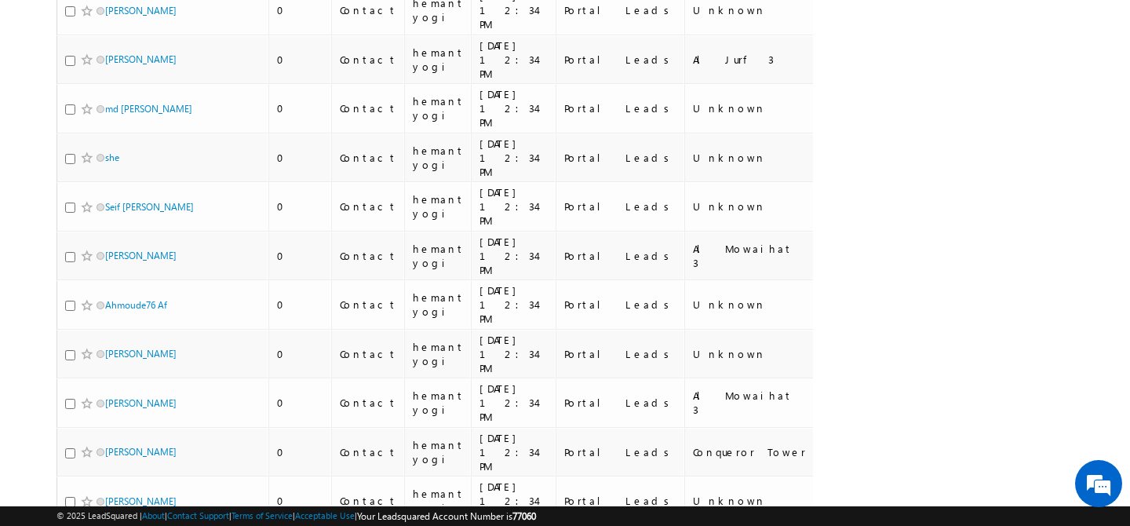
scroll to position [7220, 0]
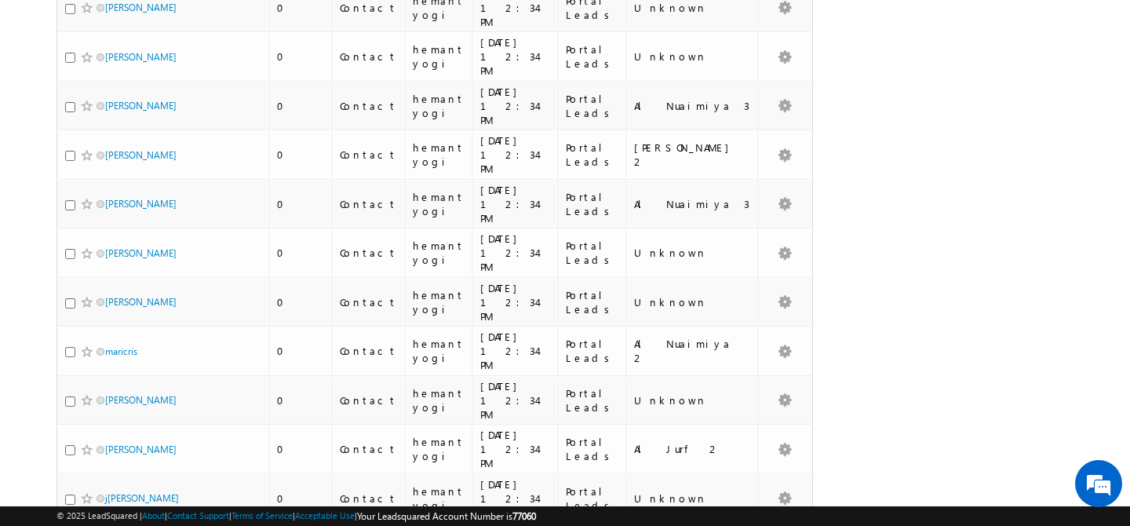
scroll to position [6964, 0]
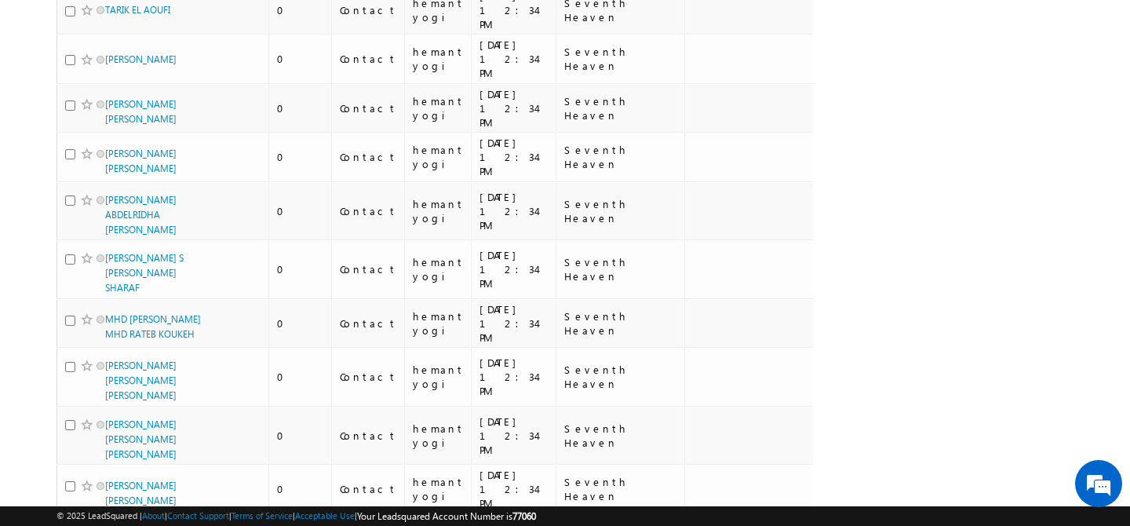
scroll to position [7814, 0]
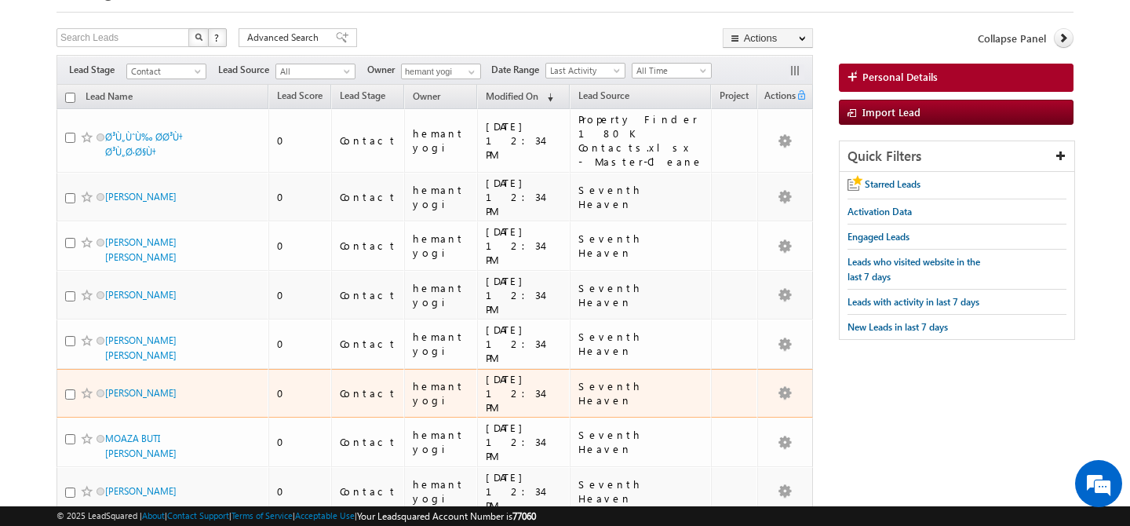
scroll to position [0, 0]
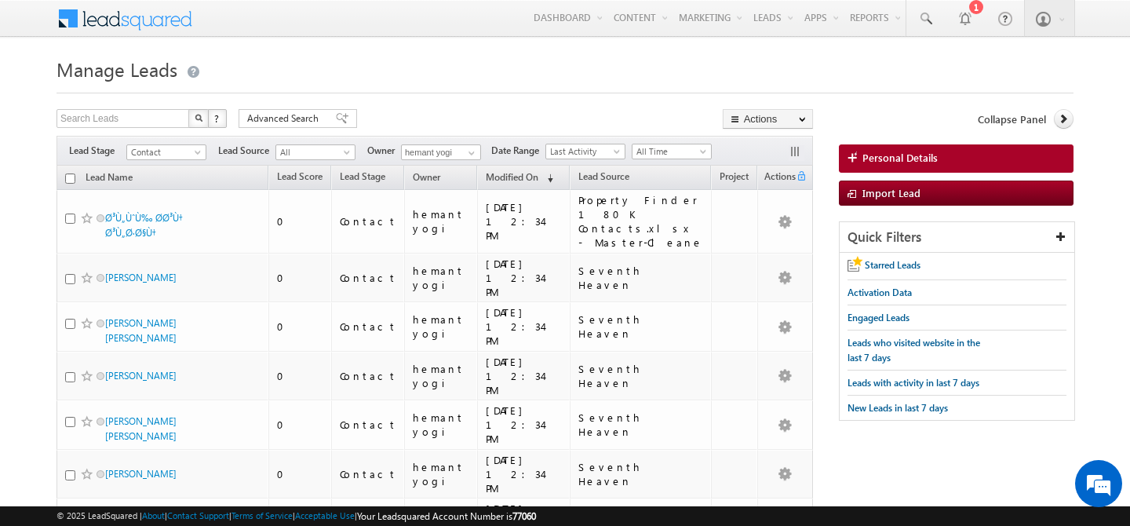
click at [71, 178] on input "checkbox" at bounding box center [70, 178] width 10 height 10
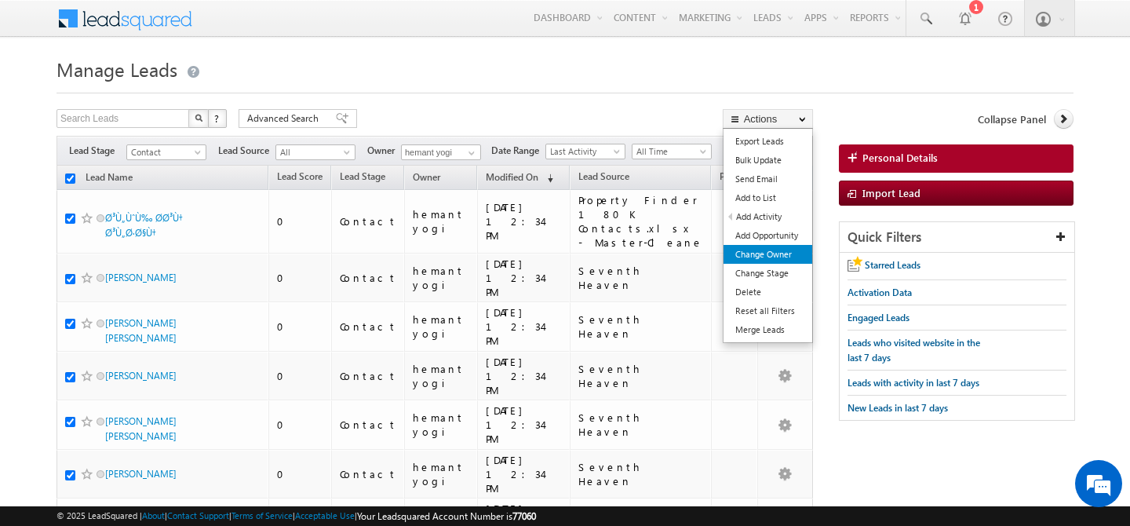
click at [773, 250] on link "Change Owner" at bounding box center [768, 254] width 89 height 19
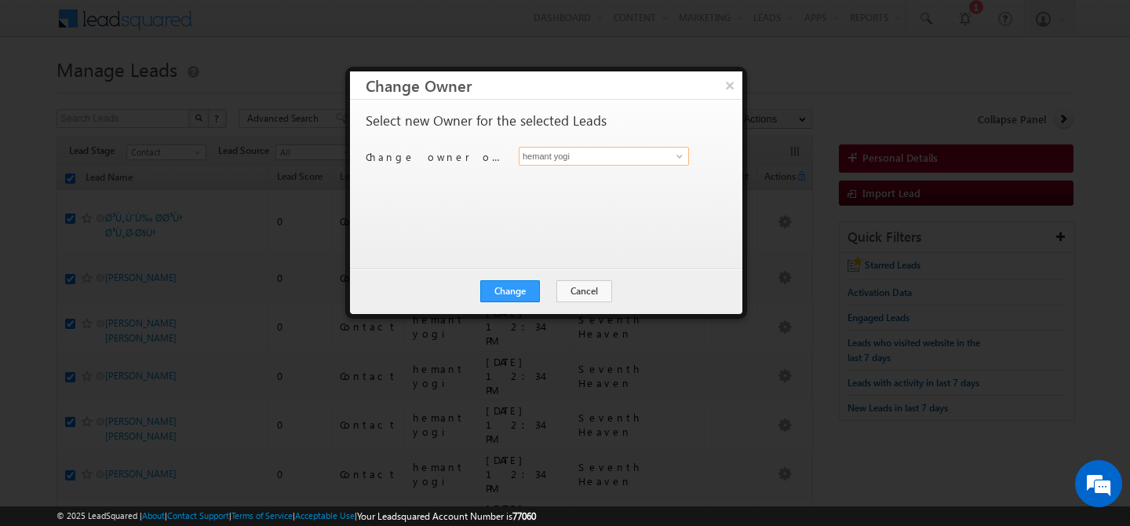
click at [602, 162] on input "hemant yogi" at bounding box center [604, 156] width 170 height 19
click at [559, 186] on span "manpreet.singh@indglobal.ae" at bounding box center [595, 187] width 141 height 12
click at [512, 286] on button "Change" at bounding box center [510, 291] width 60 height 22
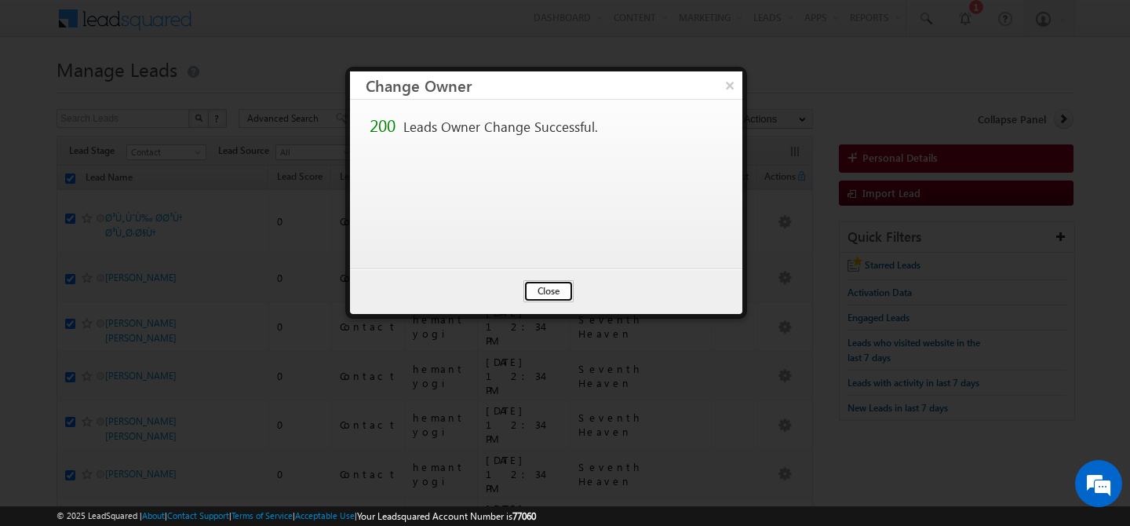
click at [545, 298] on button "Close" at bounding box center [548, 291] width 50 height 22
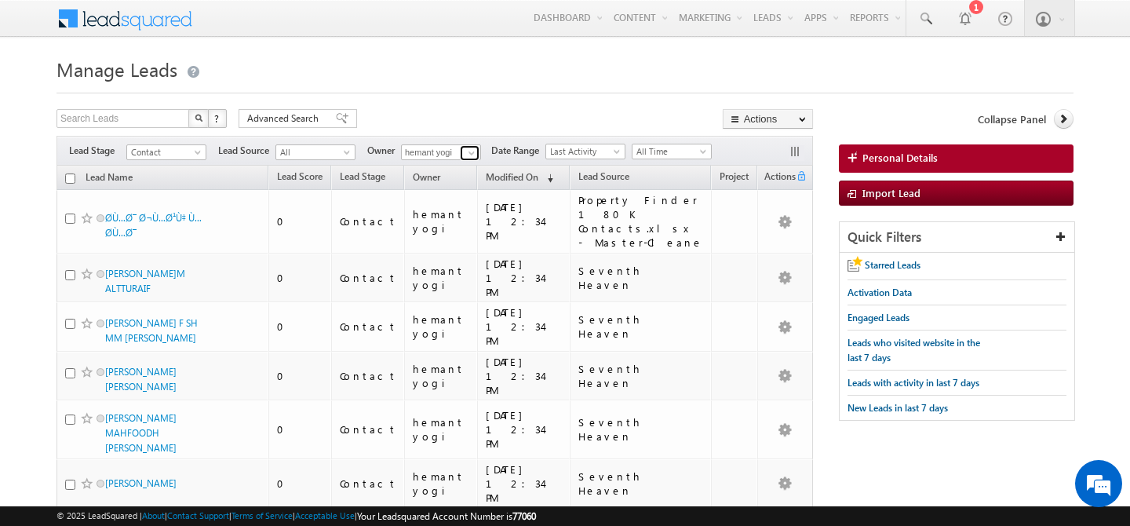
click at [470, 151] on span at bounding box center [471, 153] width 13 height 13
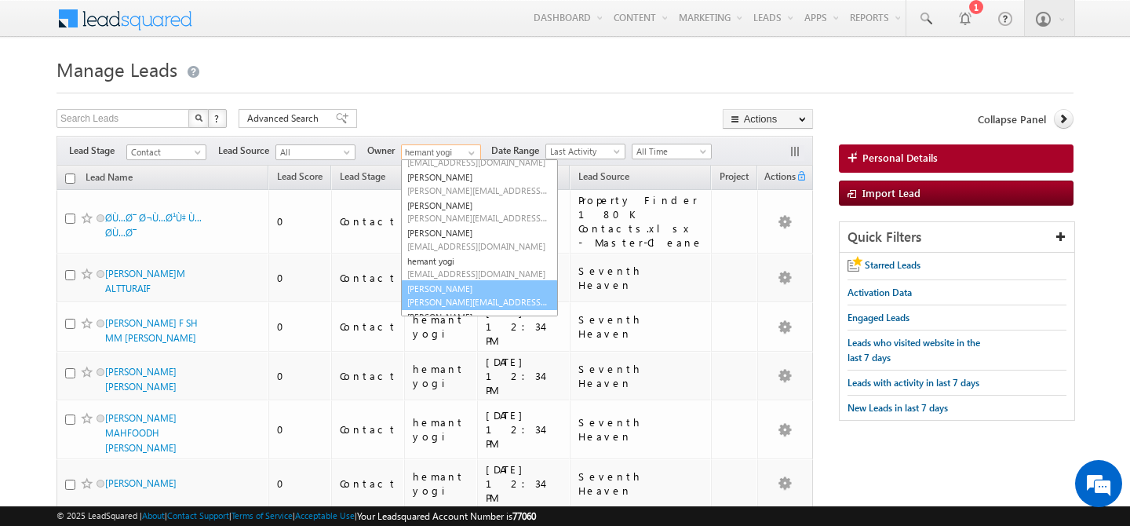
scroll to position [130, 0]
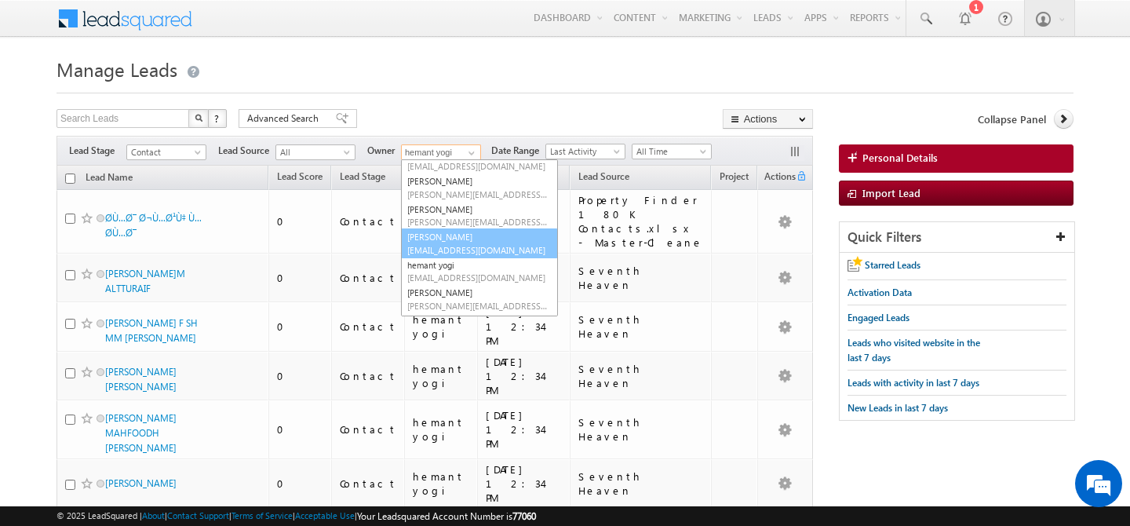
click at [454, 241] on link "Faisal Khan faisal.khan@indglobal.ae" at bounding box center [479, 243] width 157 height 30
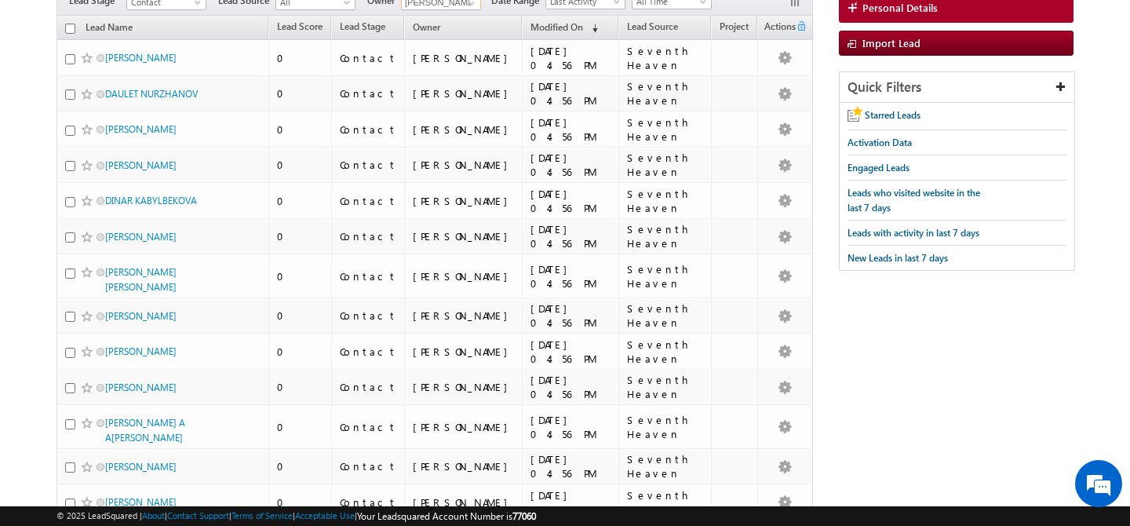
scroll to position [0, 0]
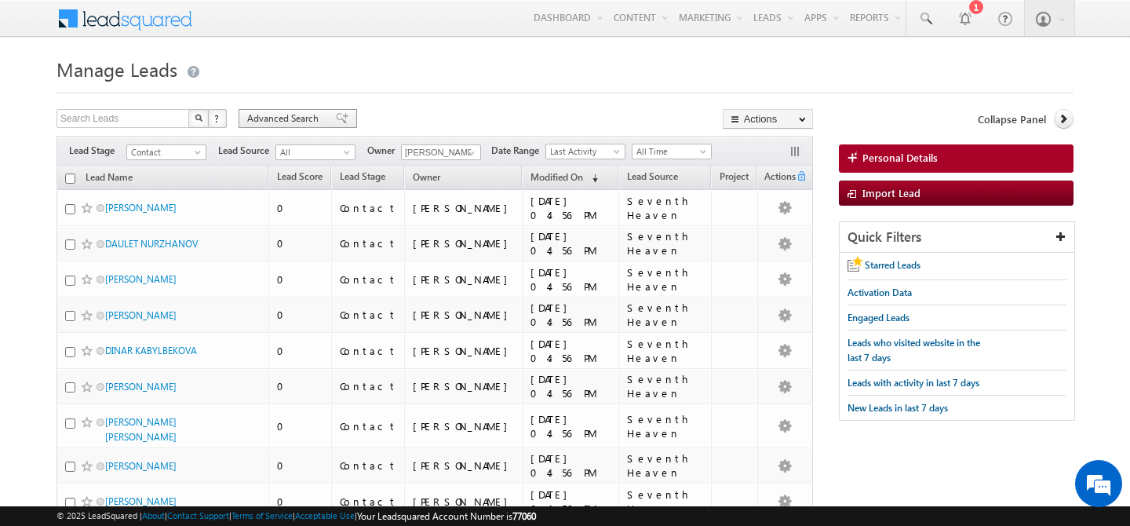
click at [269, 122] on span "Advanced Search" at bounding box center [285, 118] width 76 height 14
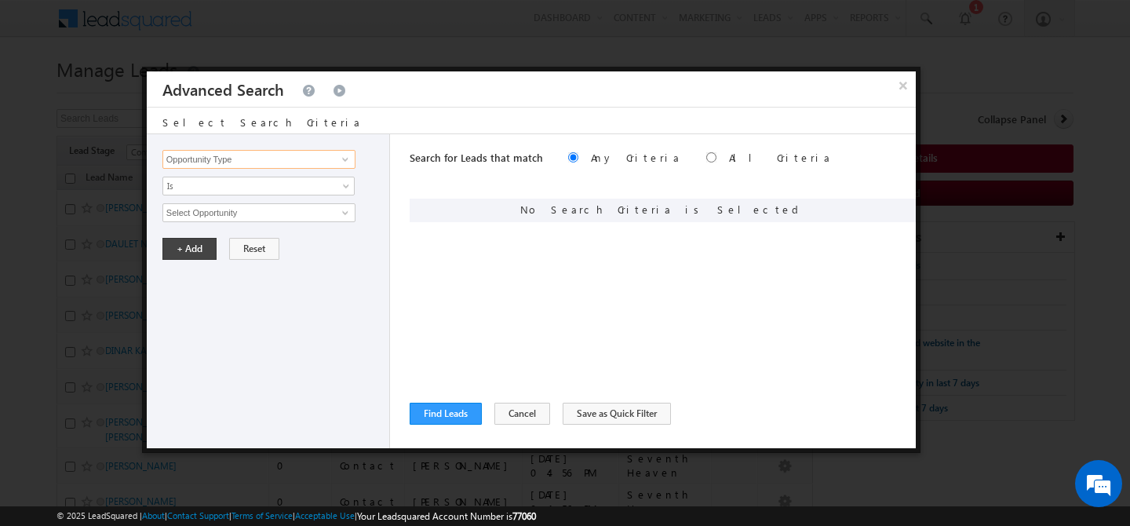
click at [250, 160] on input "Opportunity Type" at bounding box center [258, 159] width 193 height 19
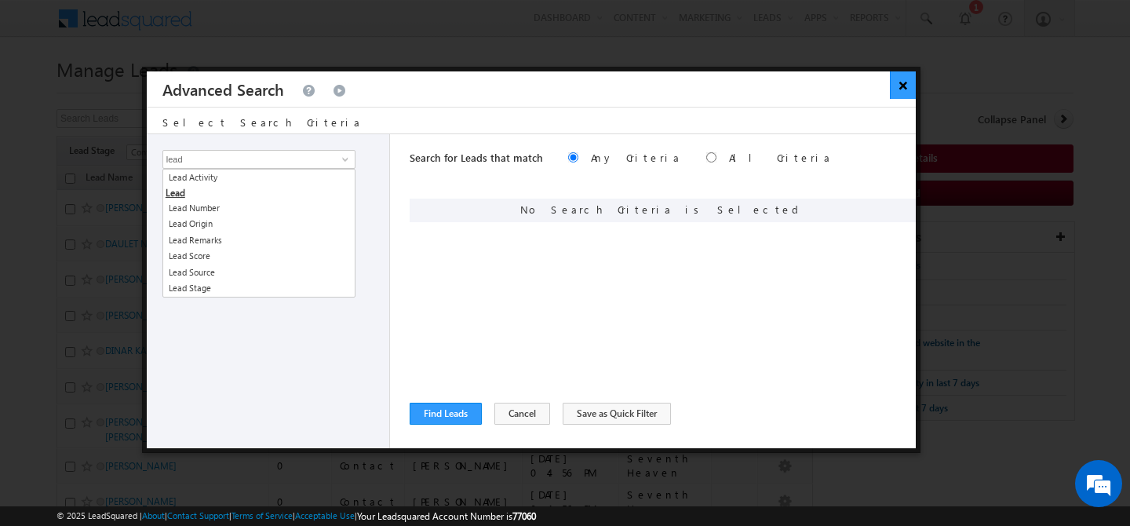
click at [904, 93] on button "×" at bounding box center [903, 84] width 26 height 27
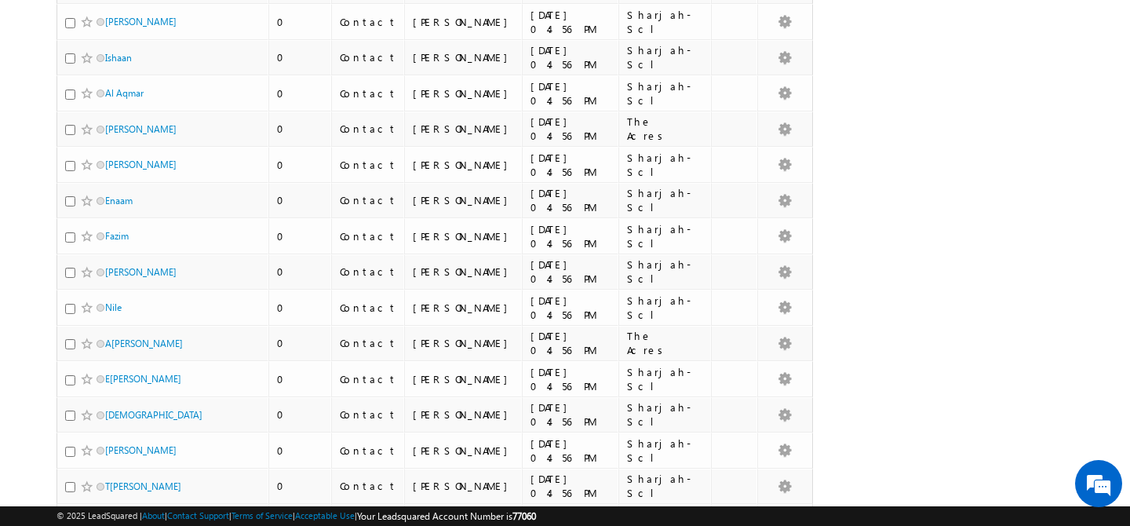
scroll to position [7606, 0]
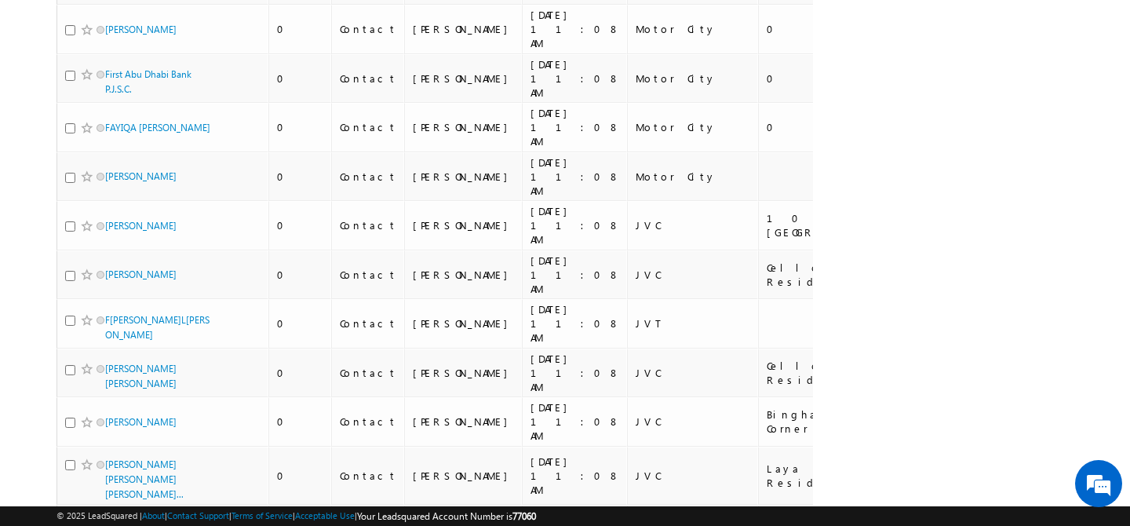
scroll to position [0, 0]
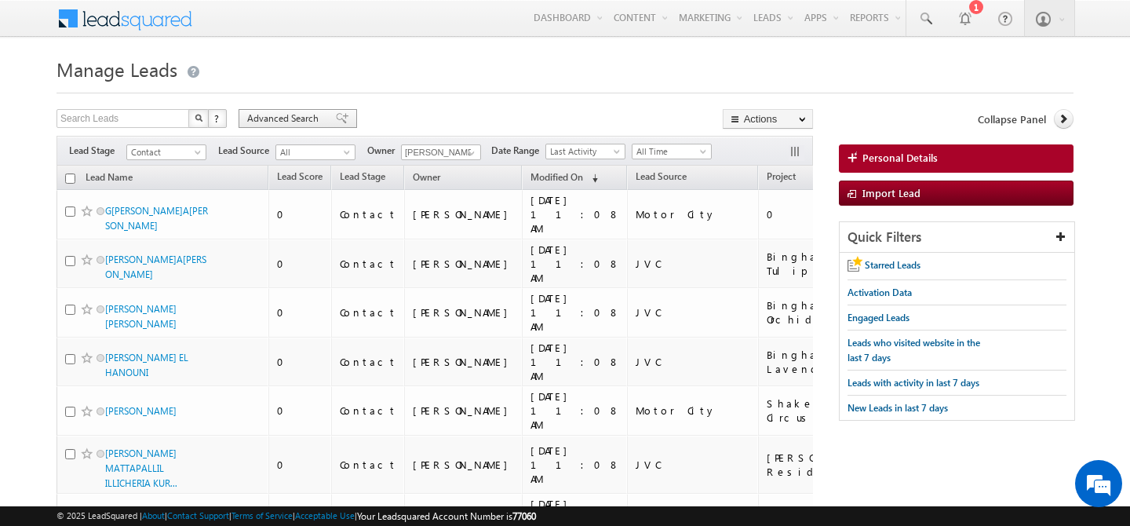
click at [254, 119] on span "Advanced Search" at bounding box center [285, 118] width 76 height 14
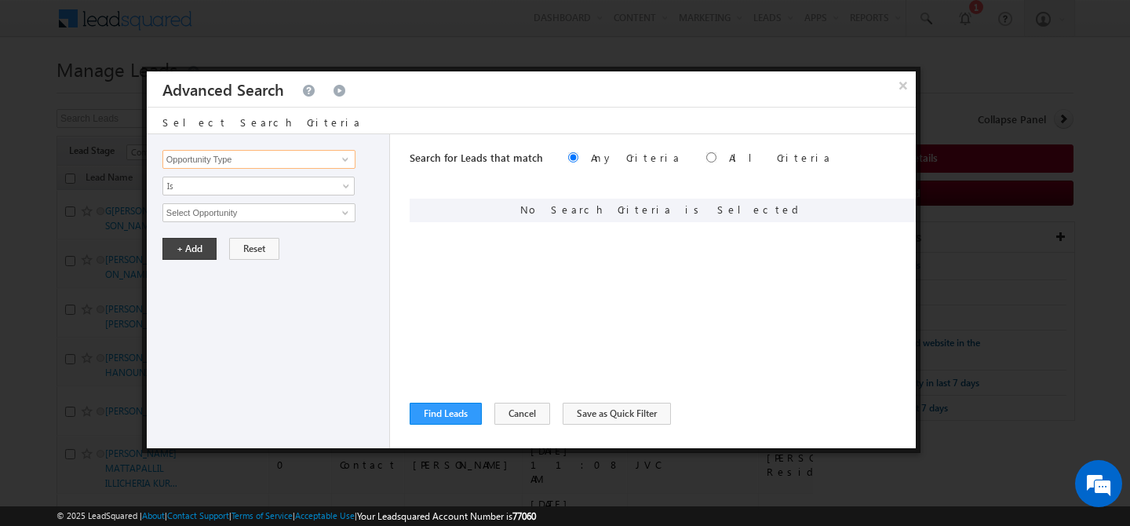
click at [260, 165] on input "Opportunity Type" at bounding box center [258, 159] width 193 height 19
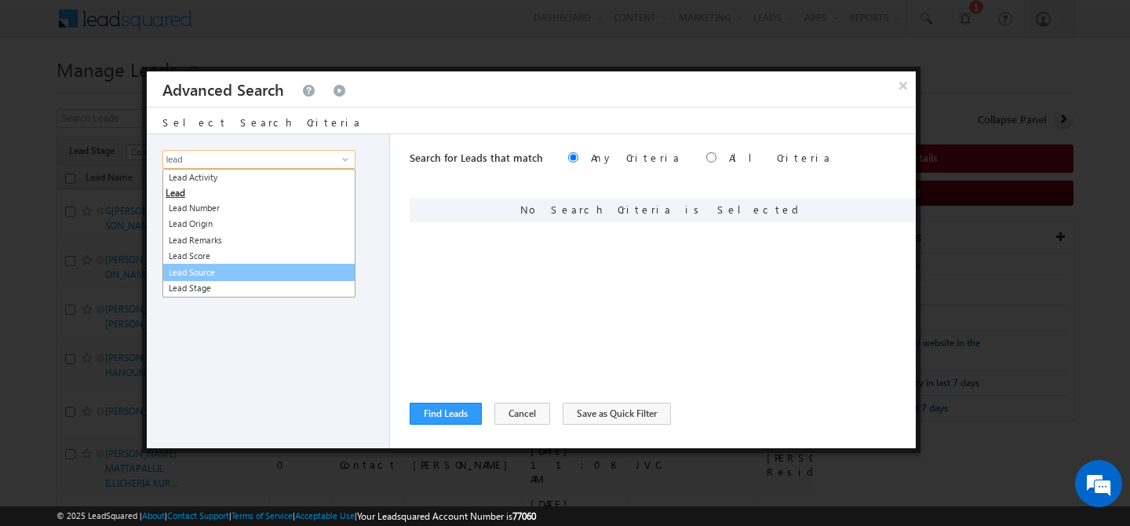
click at [258, 270] on link "Lead Source" at bounding box center [258, 273] width 193 height 18
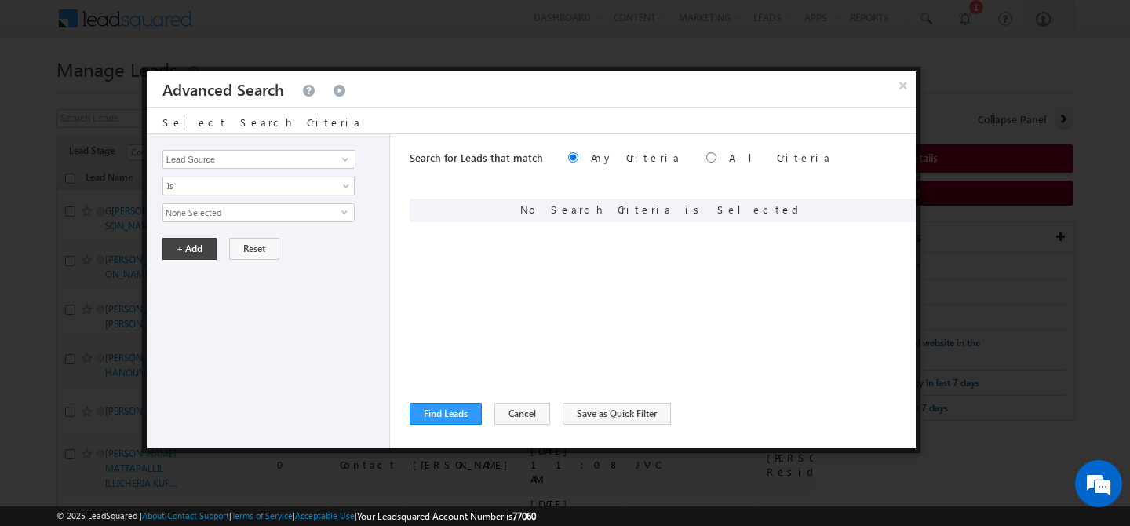
click at [233, 210] on span "None Selected" at bounding box center [252, 212] width 178 height 17
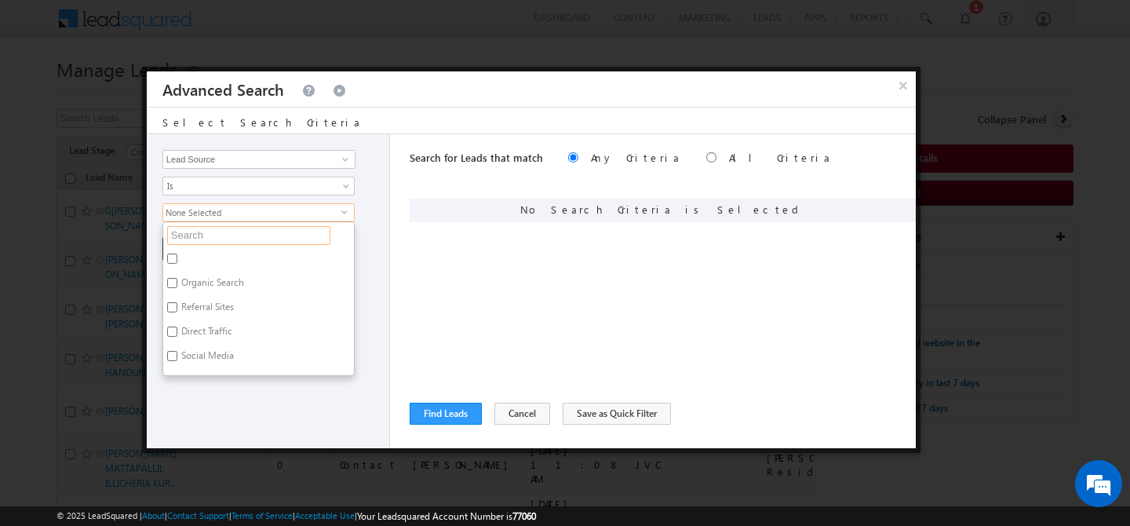
click at [217, 244] on input "text" at bounding box center [248, 235] width 163 height 19
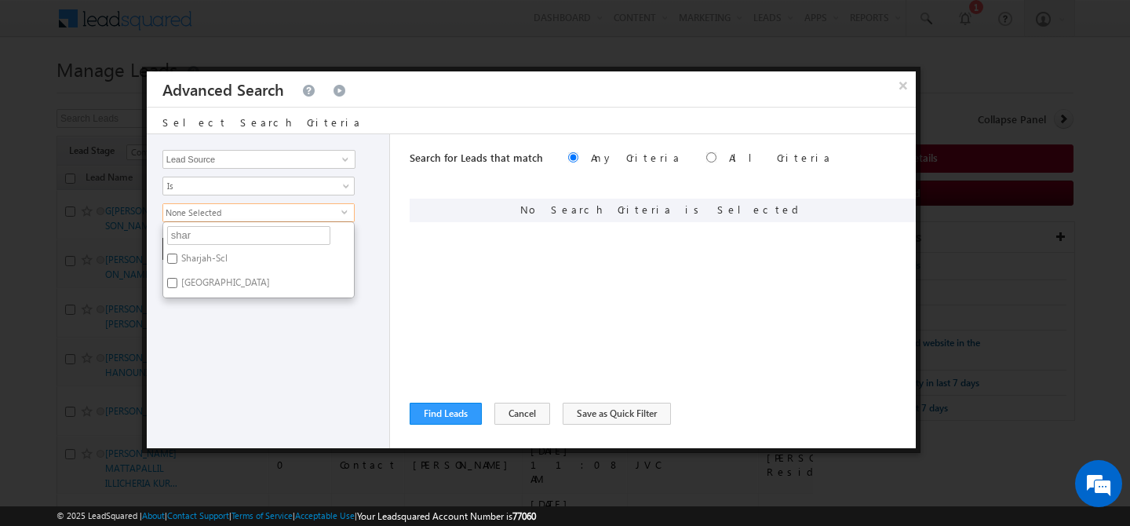
click at [199, 257] on label "Sharjah-Scl" at bounding box center [203, 261] width 80 height 24
click at [177, 257] on input "Sharjah-Scl" at bounding box center [172, 258] width 10 height 10
click at [201, 282] on label "Sharjah School" at bounding box center [224, 285] width 122 height 24
click at [177, 282] on input "Sharjah School" at bounding box center [172, 283] width 10 height 10
click at [427, 416] on button "Find Leads" at bounding box center [446, 414] width 72 height 22
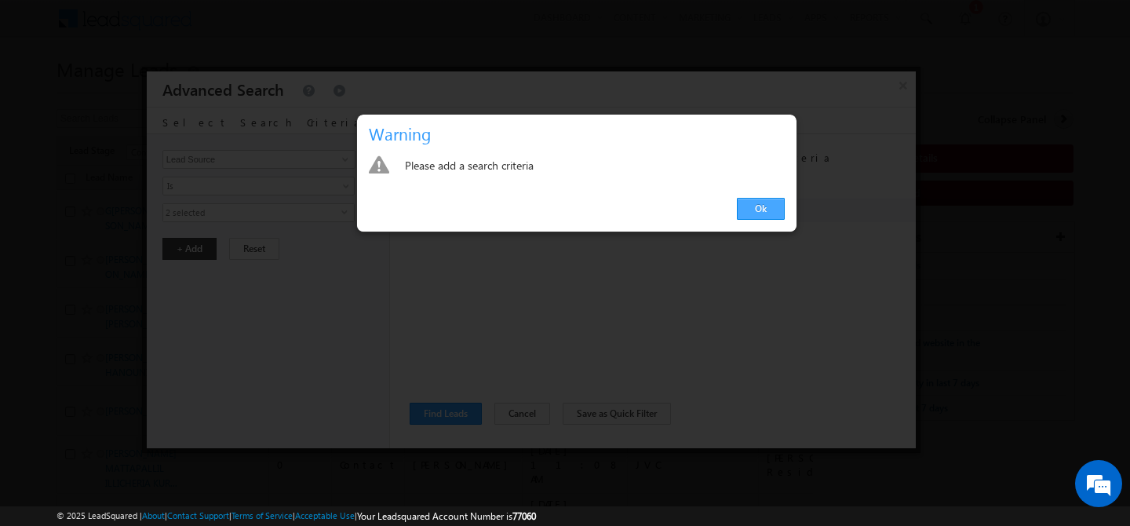
click at [766, 202] on link "Ok" at bounding box center [761, 209] width 48 height 22
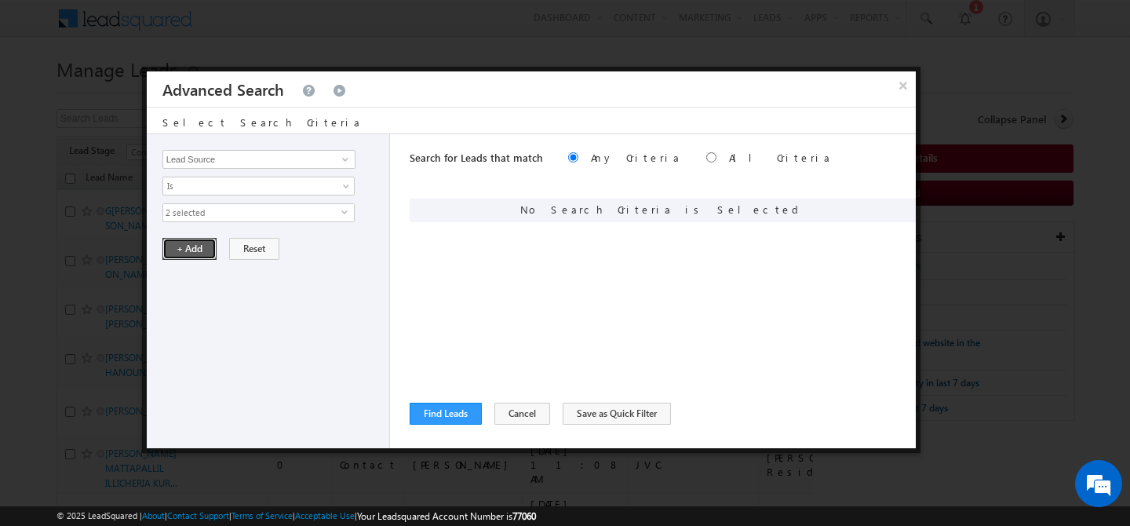
click at [182, 253] on button "+ Add" at bounding box center [189, 249] width 54 height 22
click at [443, 414] on button "Find Leads" at bounding box center [446, 414] width 72 height 22
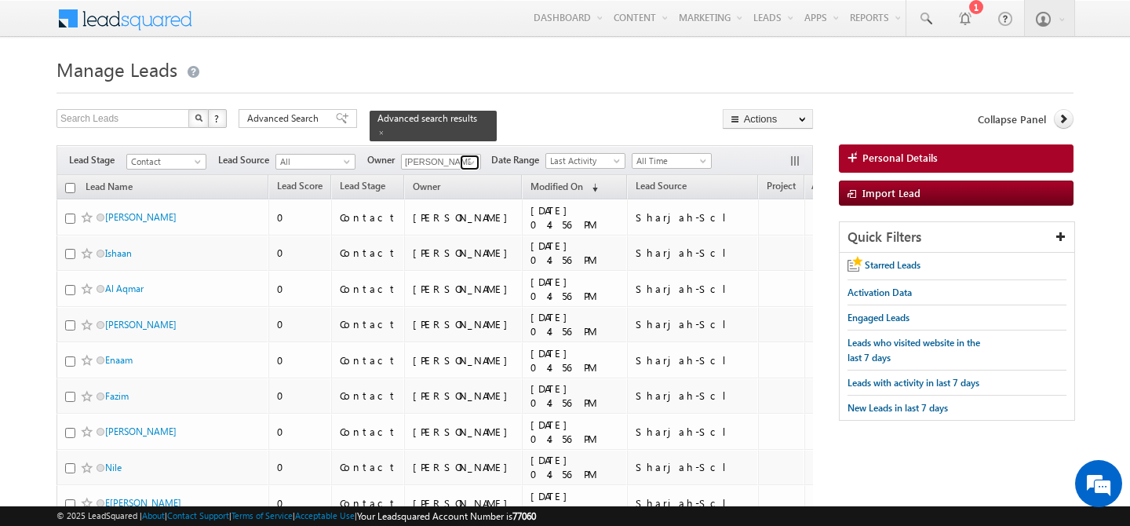
click at [469, 164] on span at bounding box center [471, 162] width 13 height 13
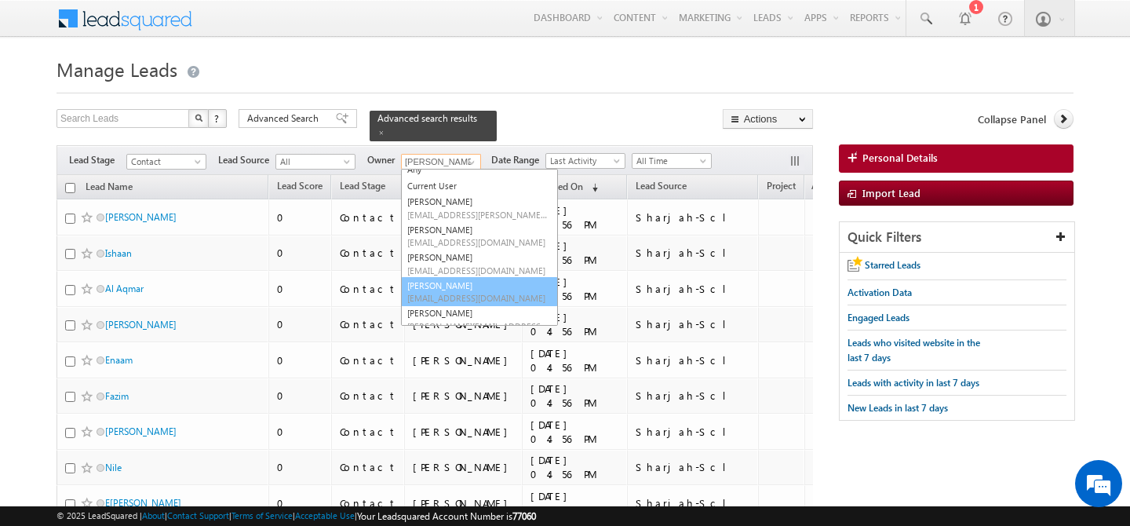
scroll to position [7, 0]
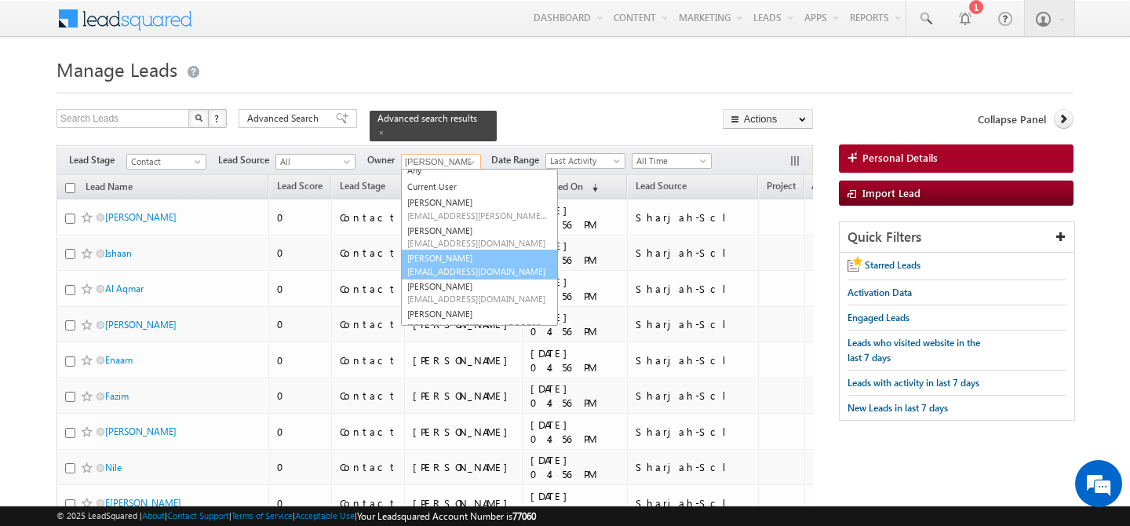
click at [441, 261] on link "Akash Sinha akash.sinha@indglobal.ae" at bounding box center [479, 265] width 157 height 30
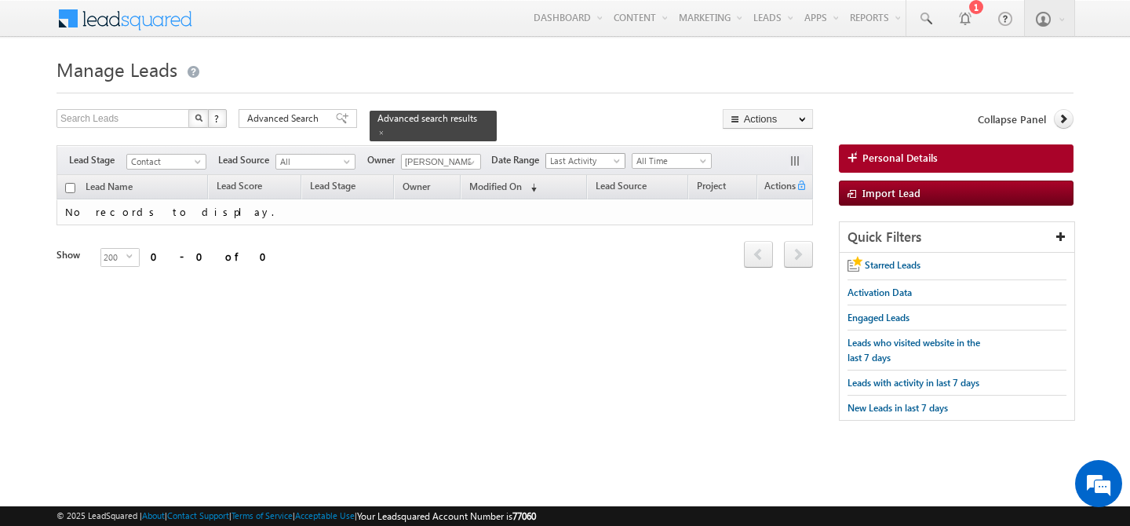
click at [603, 163] on span "Last Activity" at bounding box center [583, 161] width 75 height 14
click at [578, 205] on link "Modified On" at bounding box center [580, 208] width 79 height 14
click at [301, 119] on span "Advanced Search" at bounding box center [285, 118] width 76 height 14
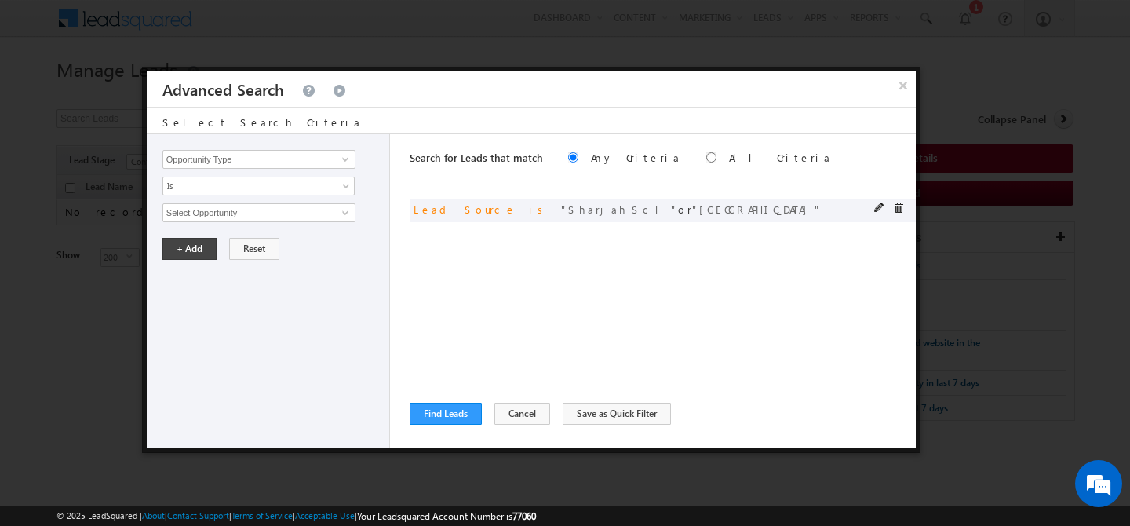
click at [899, 207] on span at bounding box center [898, 207] width 11 height 11
click at [454, 410] on button "Find Leads" at bounding box center [446, 414] width 72 height 22
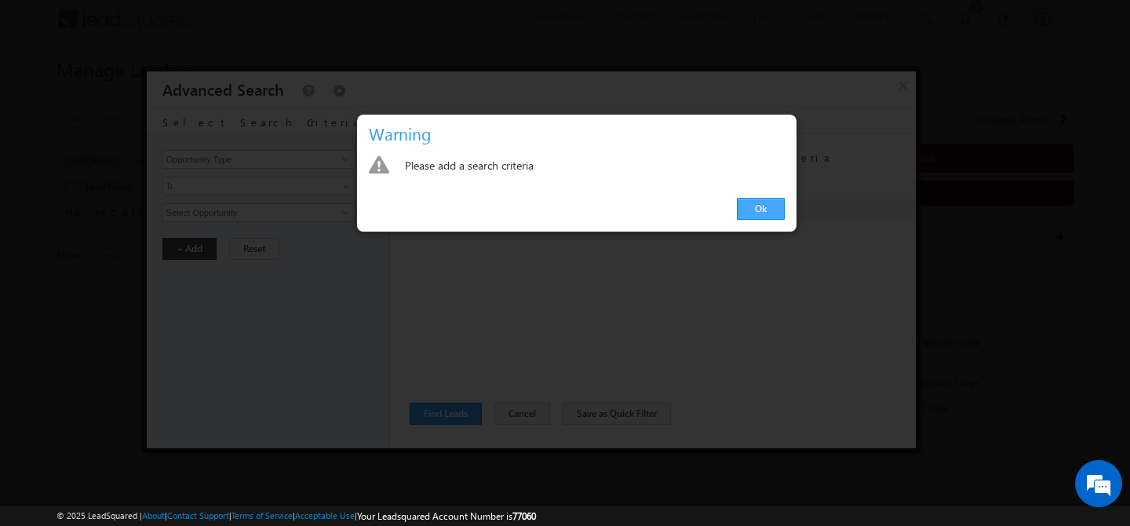
click at [760, 207] on link "Ok" at bounding box center [761, 209] width 48 height 22
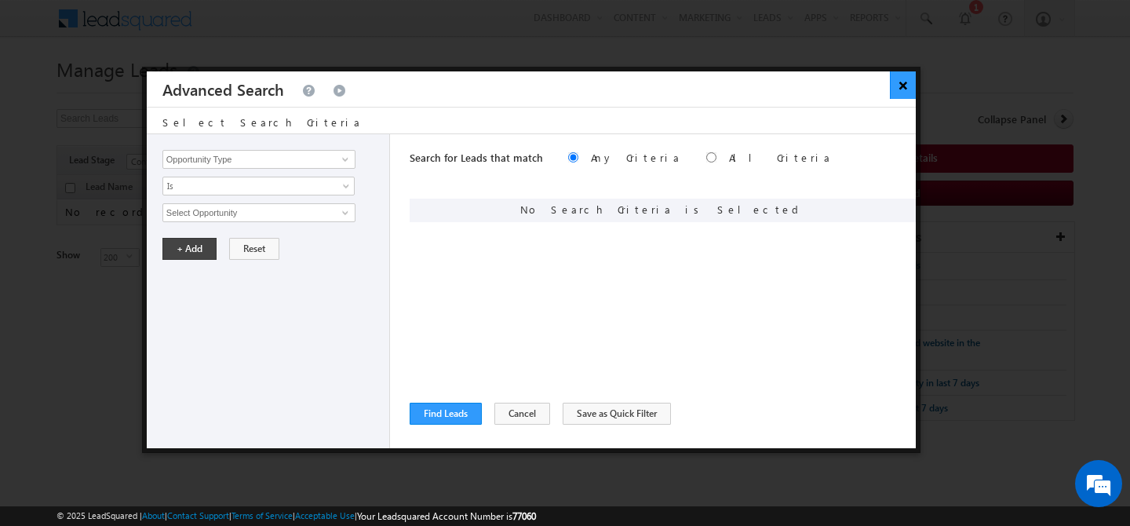
click at [903, 96] on button "×" at bounding box center [903, 84] width 26 height 27
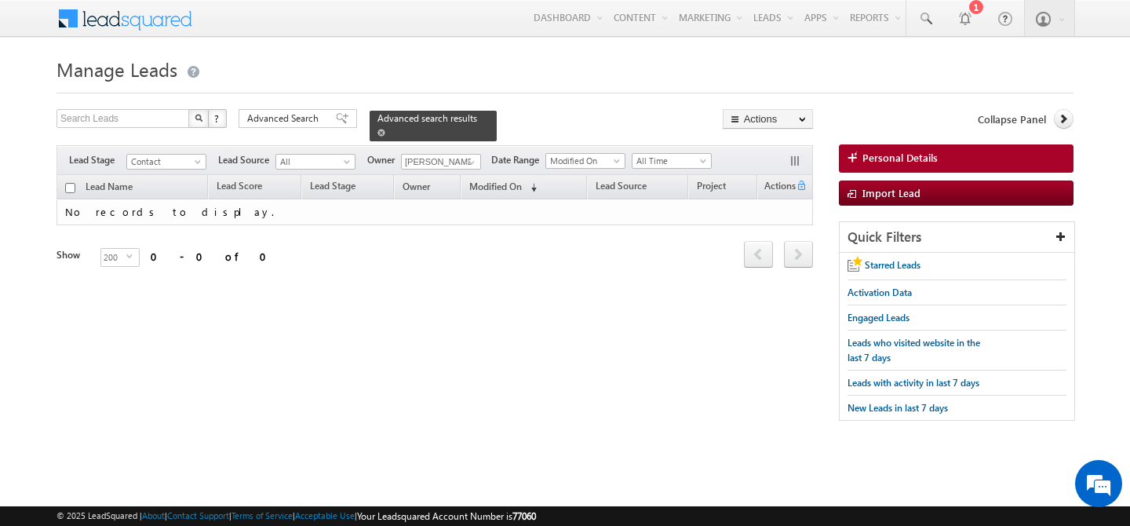
click at [377, 129] on span at bounding box center [381, 133] width 8 height 8
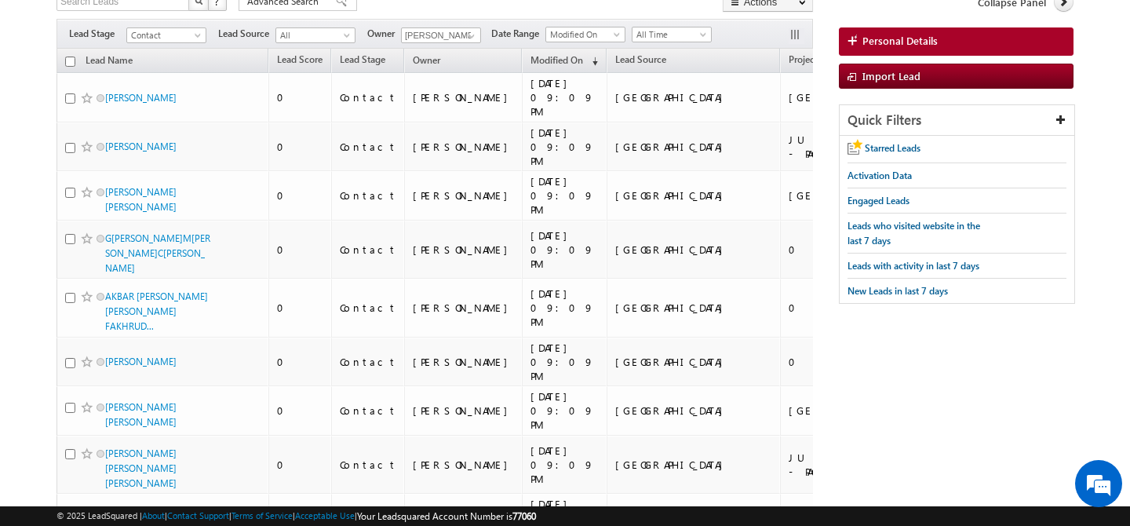
scroll to position [0, 0]
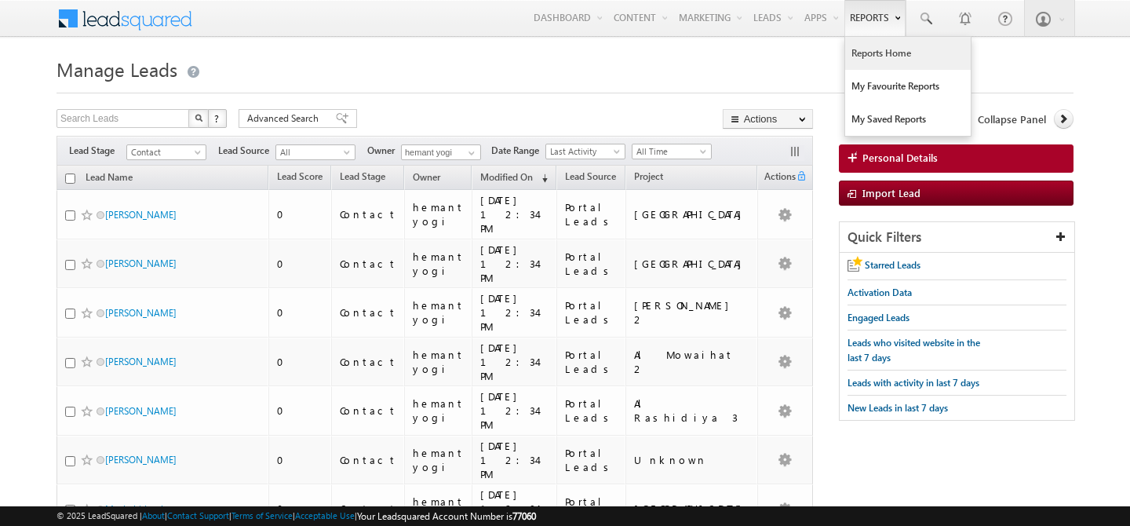
click at [852, 49] on link "Reports Home" at bounding box center [908, 53] width 126 height 33
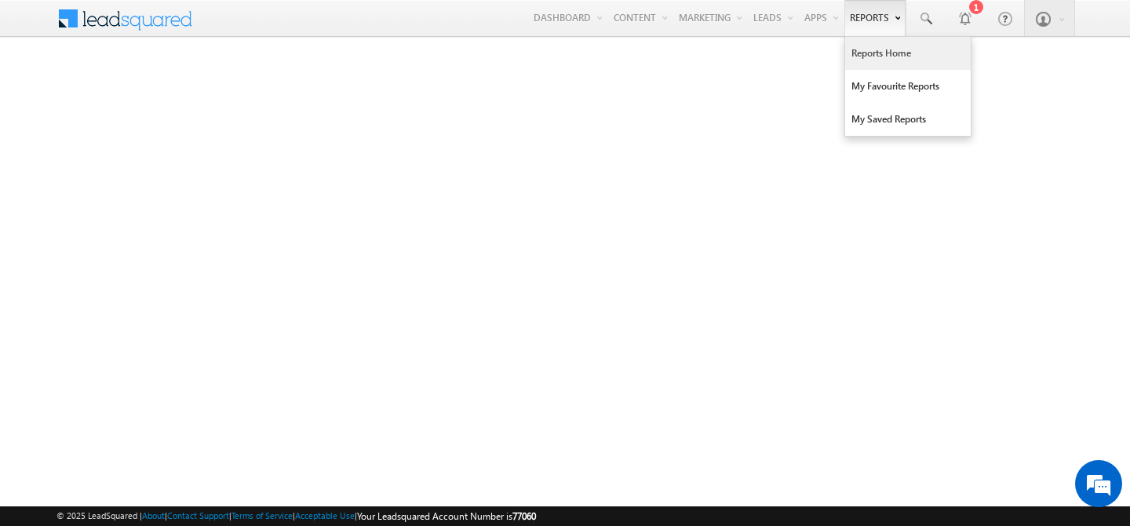
click at [861, 56] on link "Reports Home" at bounding box center [908, 53] width 126 height 33
